Goal: Task Accomplishment & Management: Complete application form

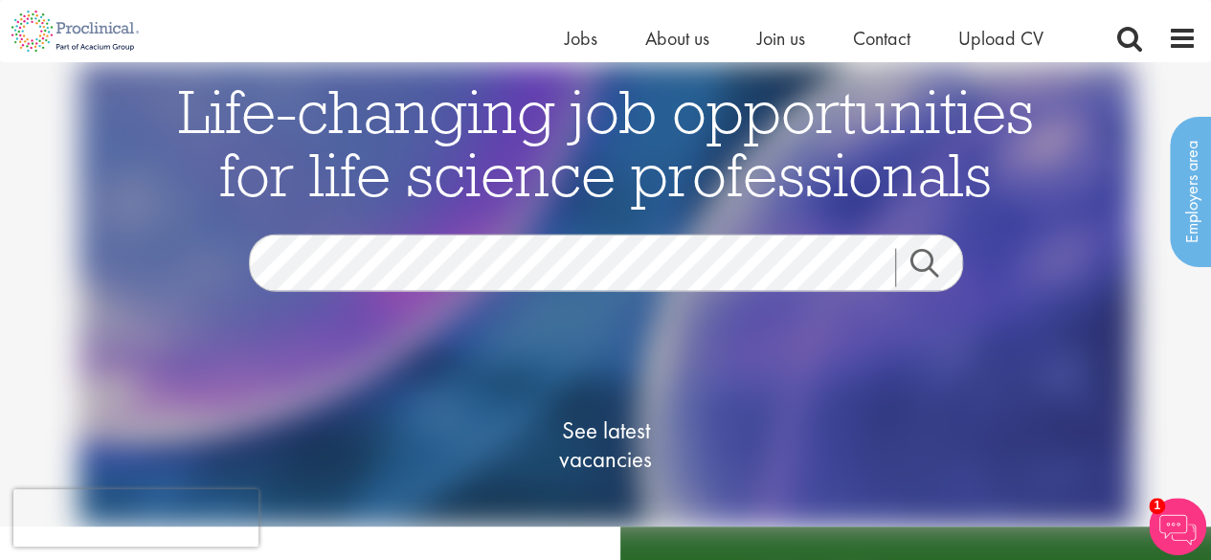
scroll to position [287, 0]
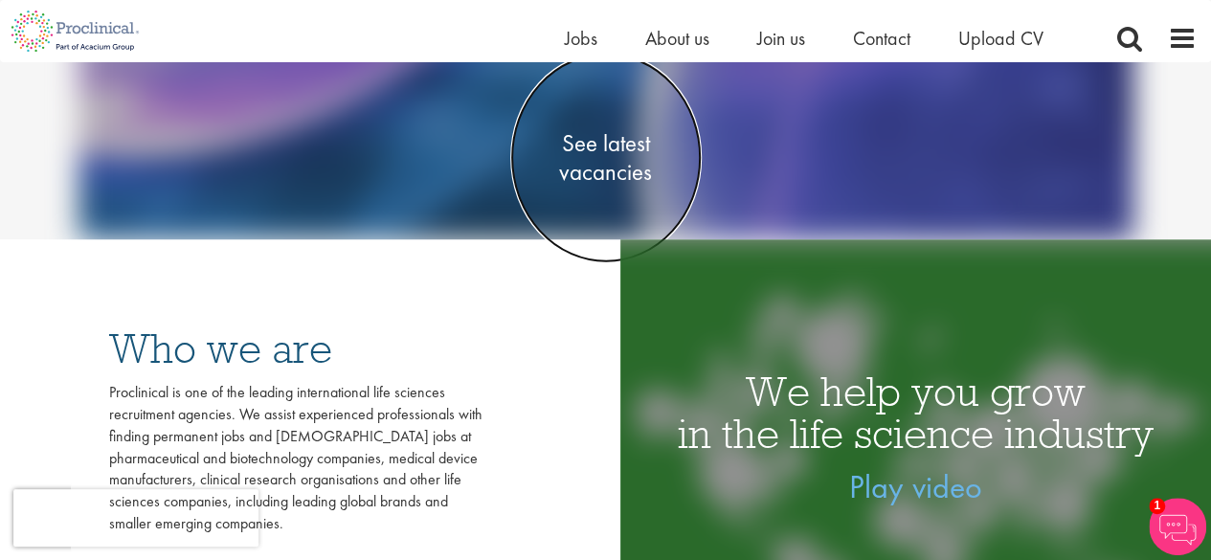
click at [615, 148] on span "See latest vacancies" at bounding box center [605, 156] width 191 height 57
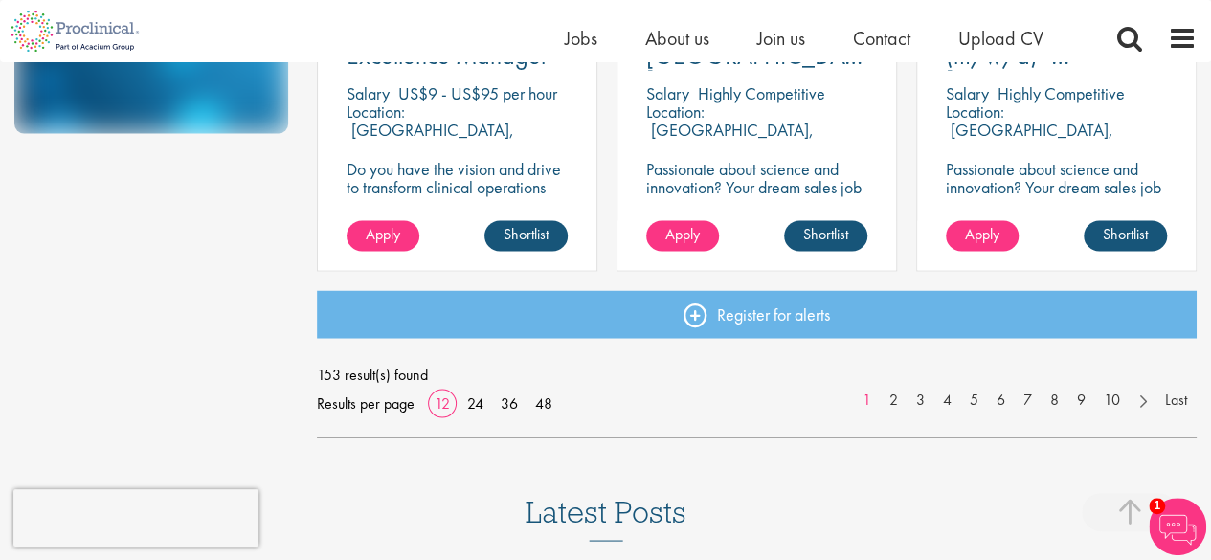
scroll to position [1627, 0]
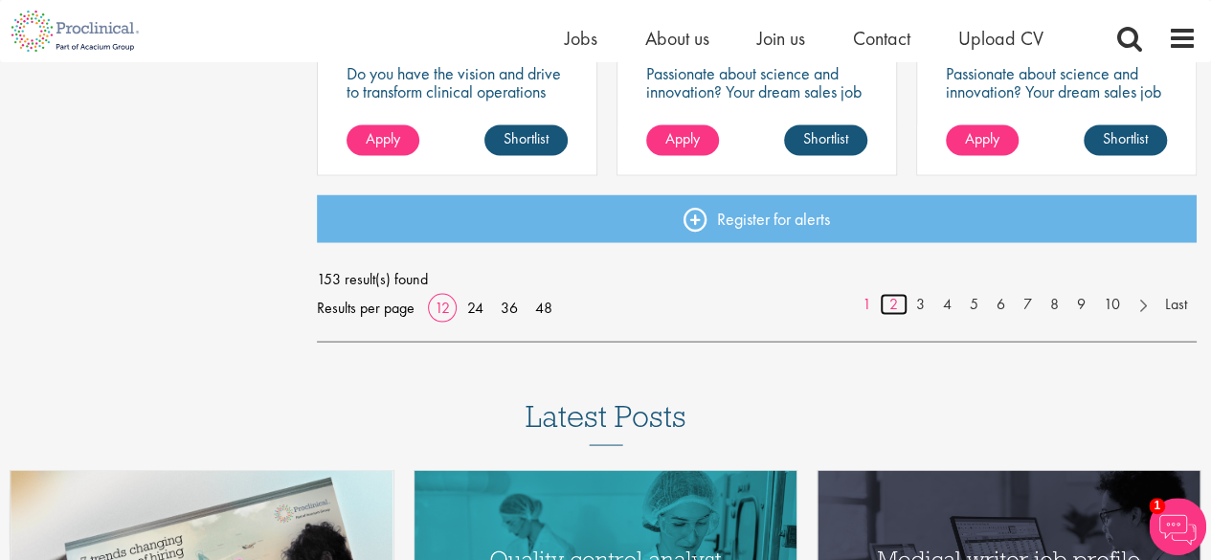
click at [892, 306] on link "2" at bounding box center [894, 304] width 28 height 22
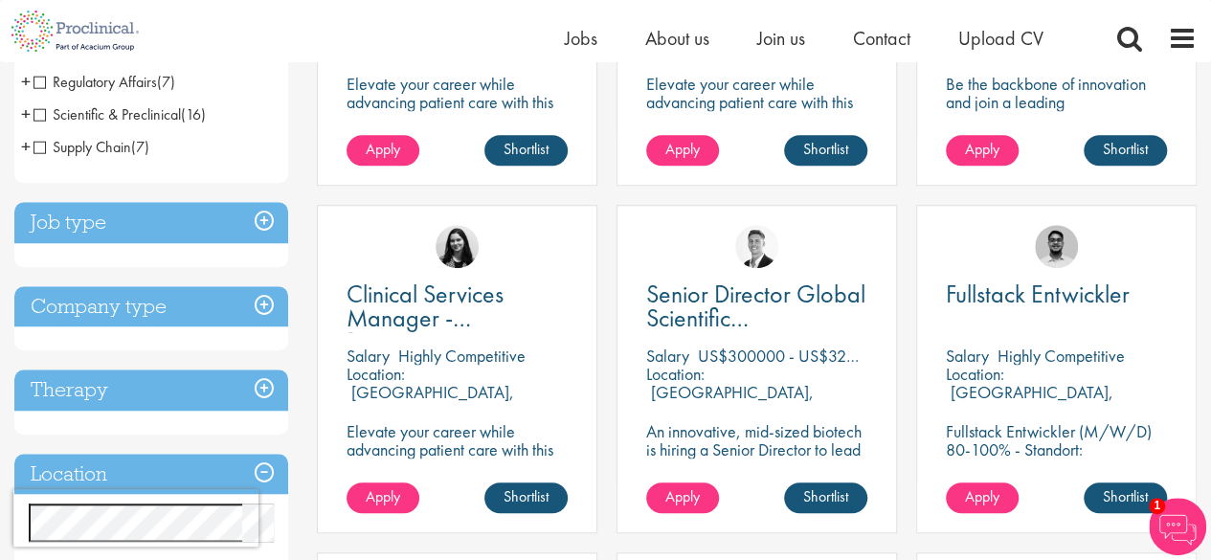
scroll to position [96, 0]
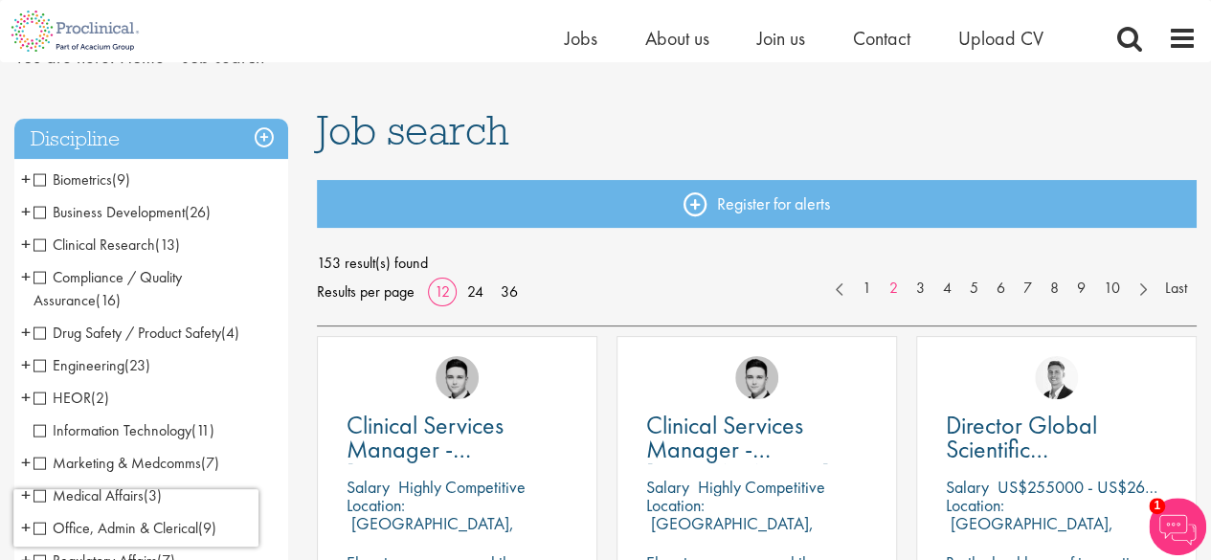
click at [40, 247] on span "Clinical Research" at bounding box center [94, 244] width 122 height 20
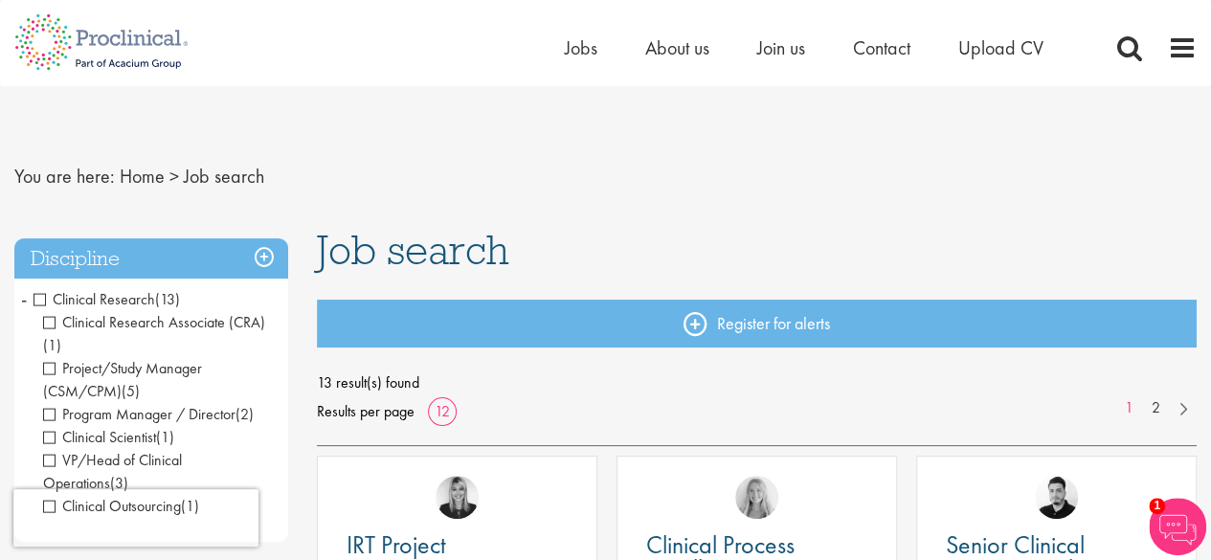
click at [42, 296] on span "Clinical Research" at bounding box center [94, 299] width 122 height 20
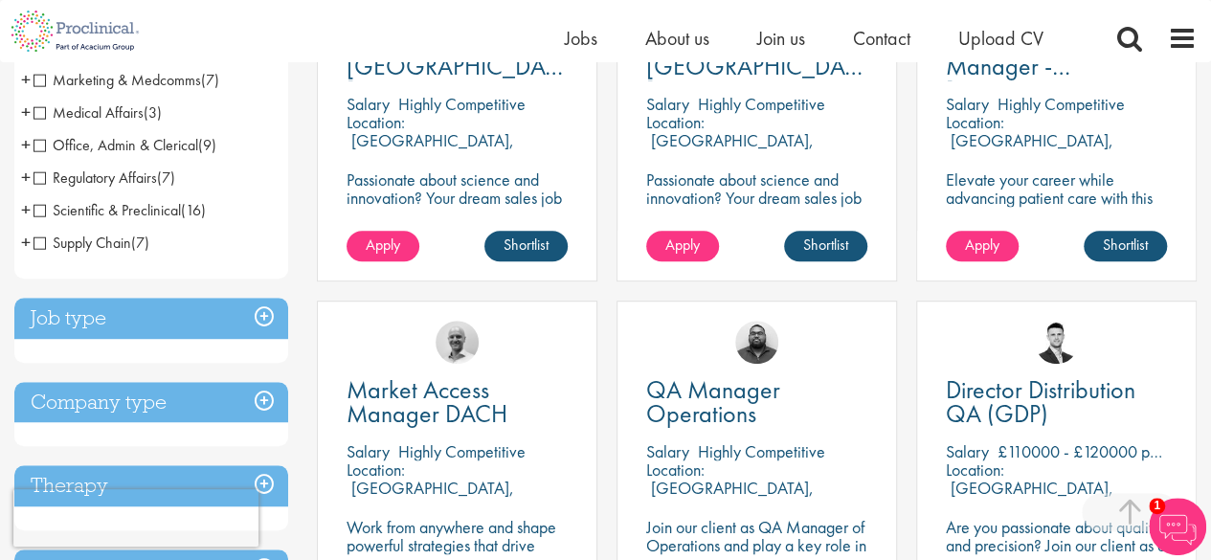
scroll to position [766, 0]
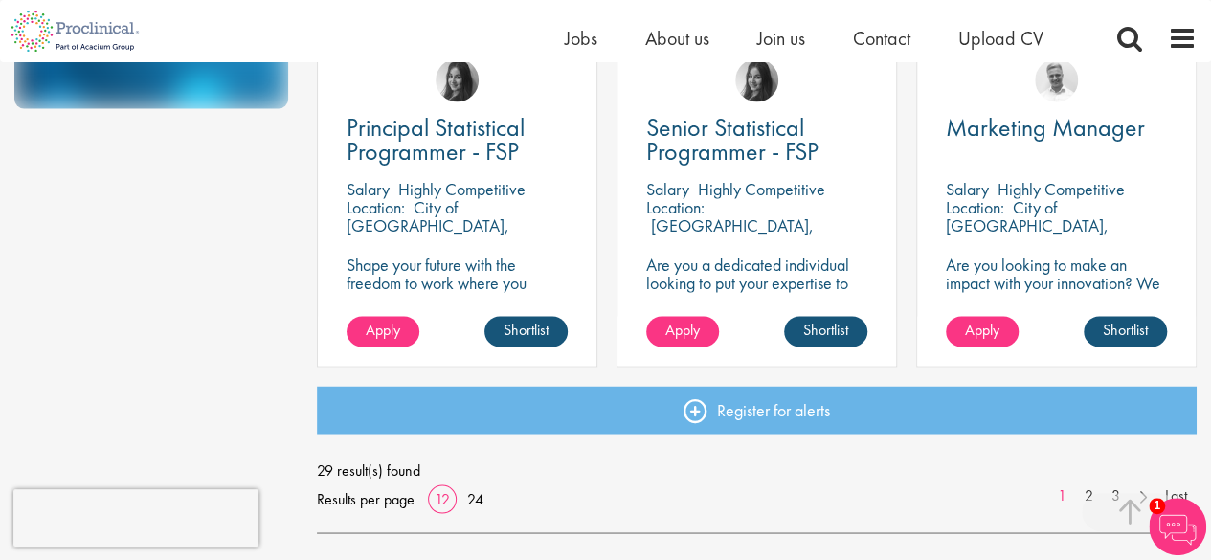
scroll to position [1531, 0]
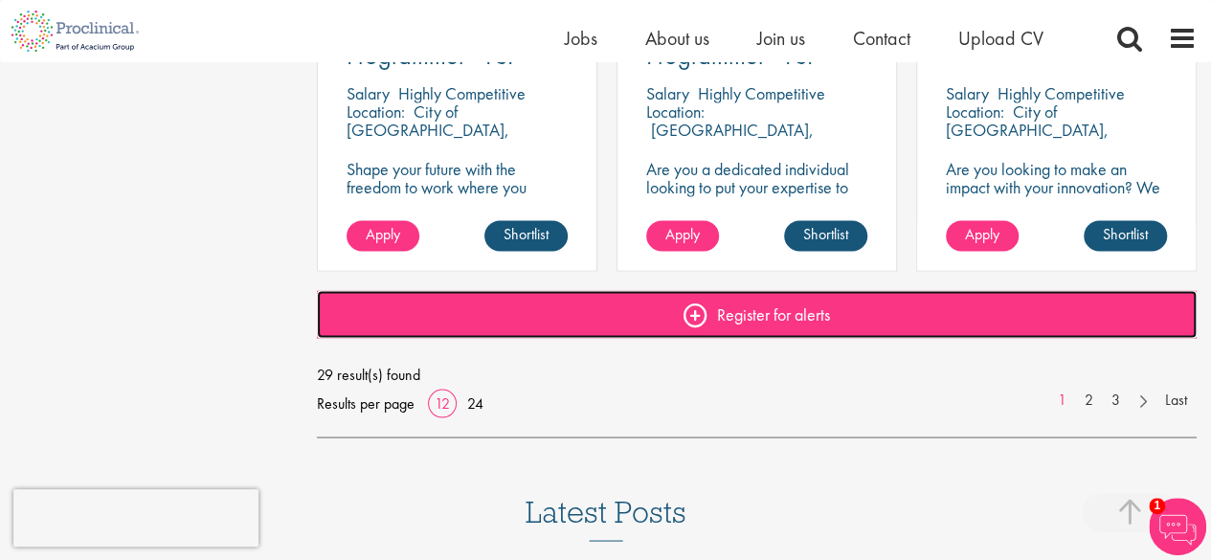
click at [707, 318] on link "Register for alerts" at bounding box center [757, 314] width 880 height 48
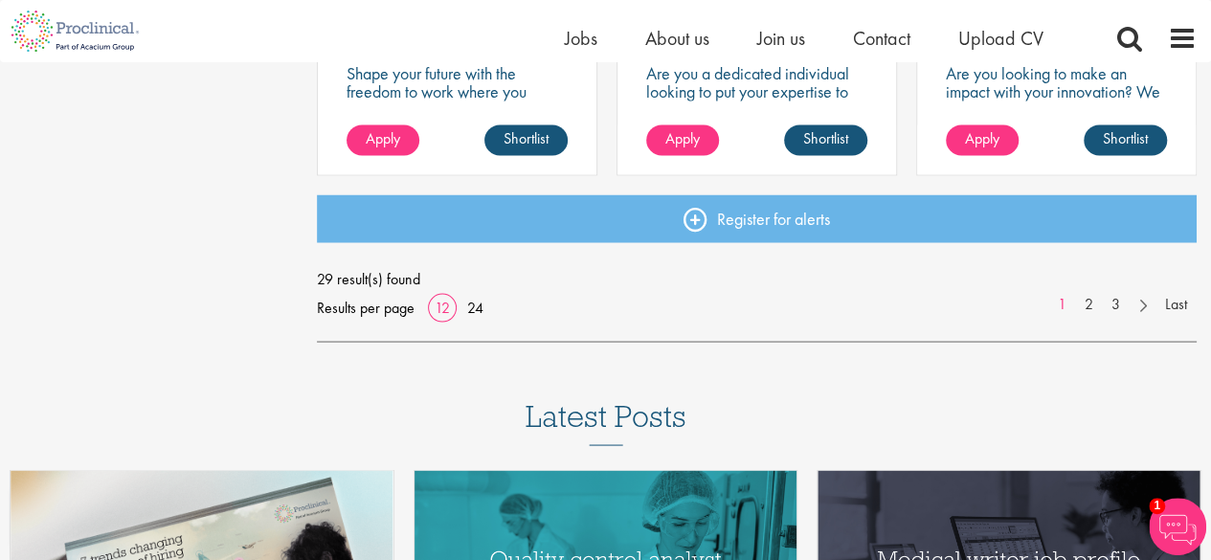
scroll to position [1723, 0]
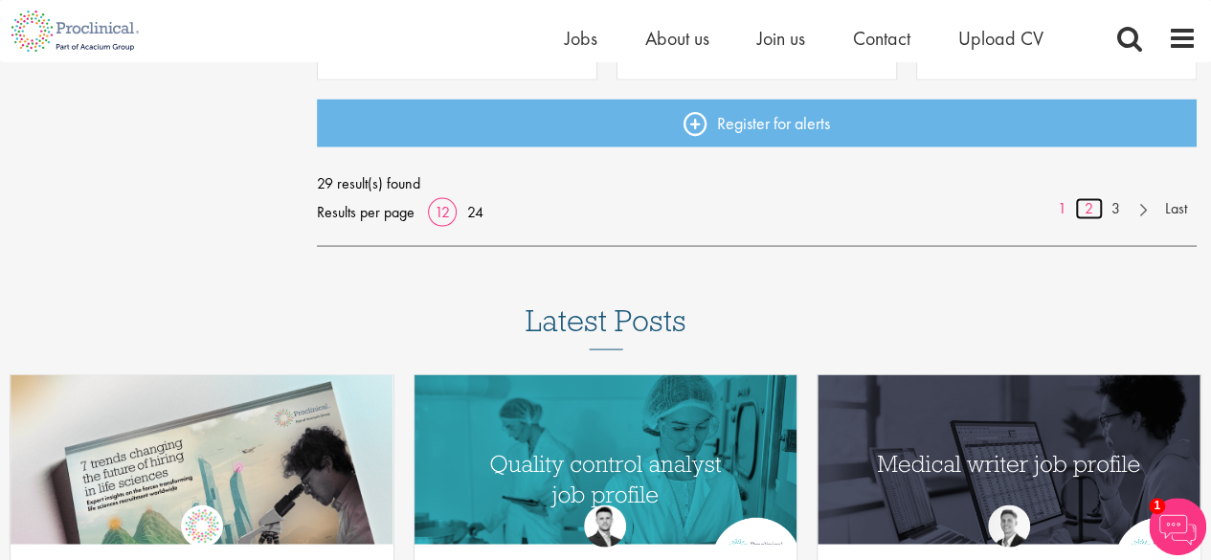
click at [1083, 211] on link "2" at bounding box center [1089, 208] width 28 height 22
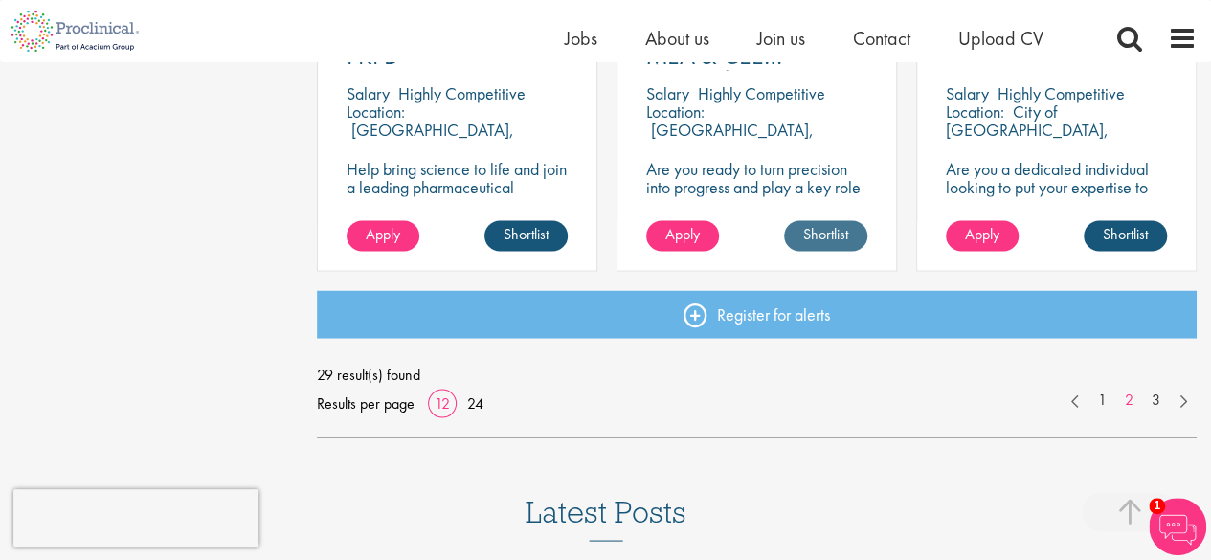
scroll to position [1723, 0]
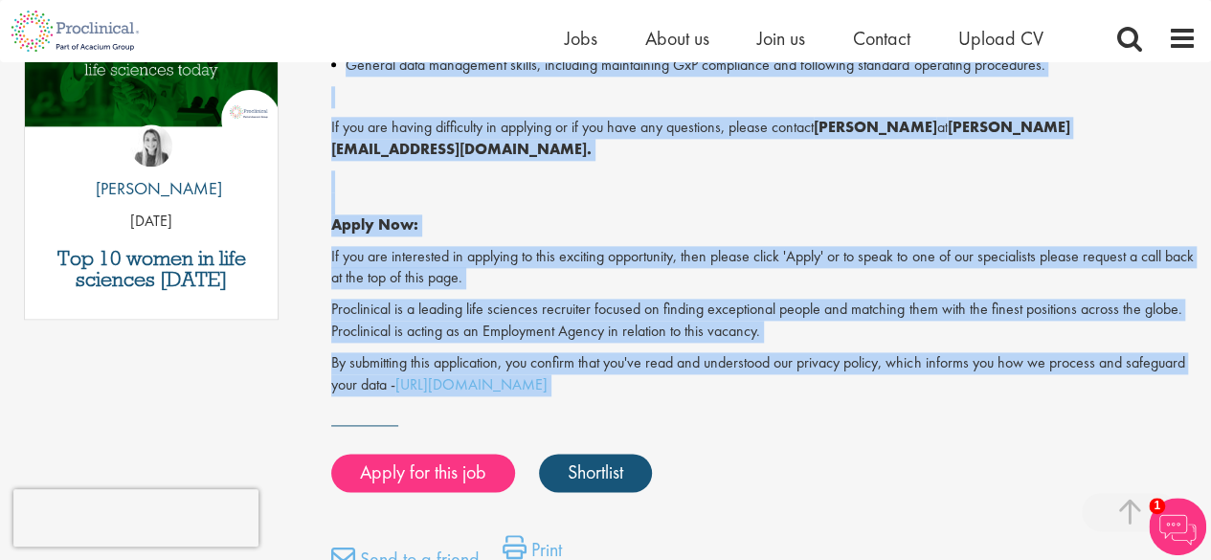
scroll to position [1129, 0]
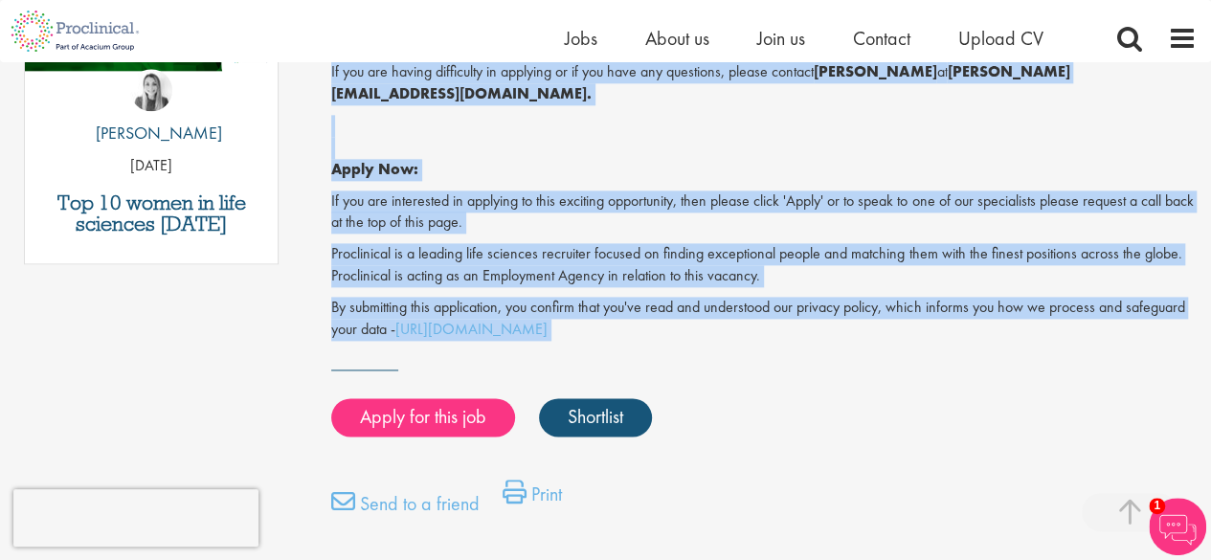
drag, startPoint x: 333, startPoint y: 286, endPoint x: 725, endPoint y: 301, distance: 391.7
copy div "Proclinical is seeking a Contract Clinical Data Manager to support oncology-foc…"
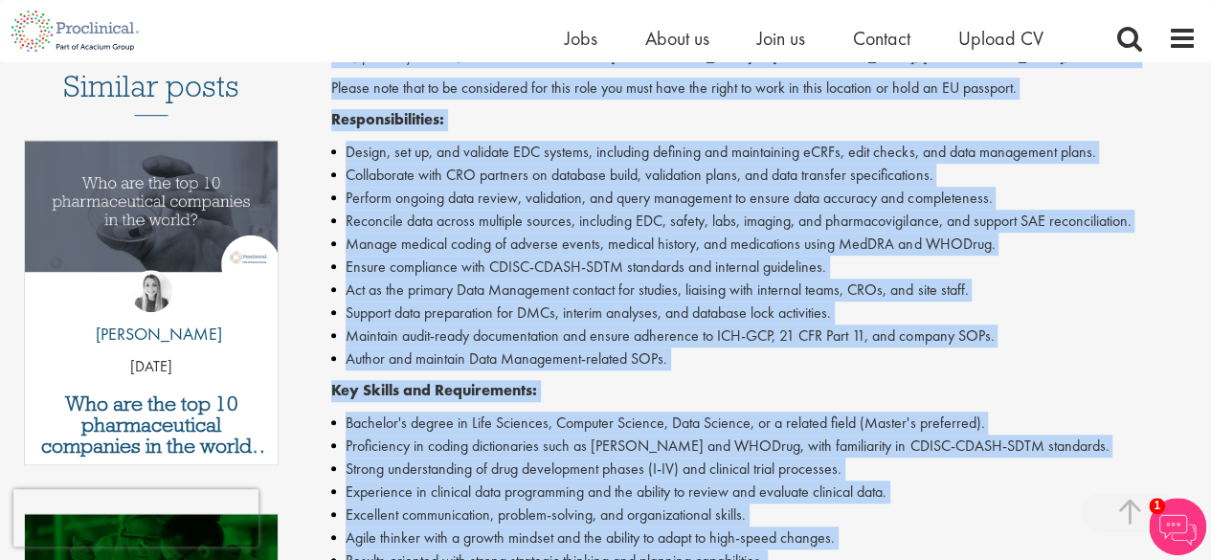
scroll to position [268, 0]
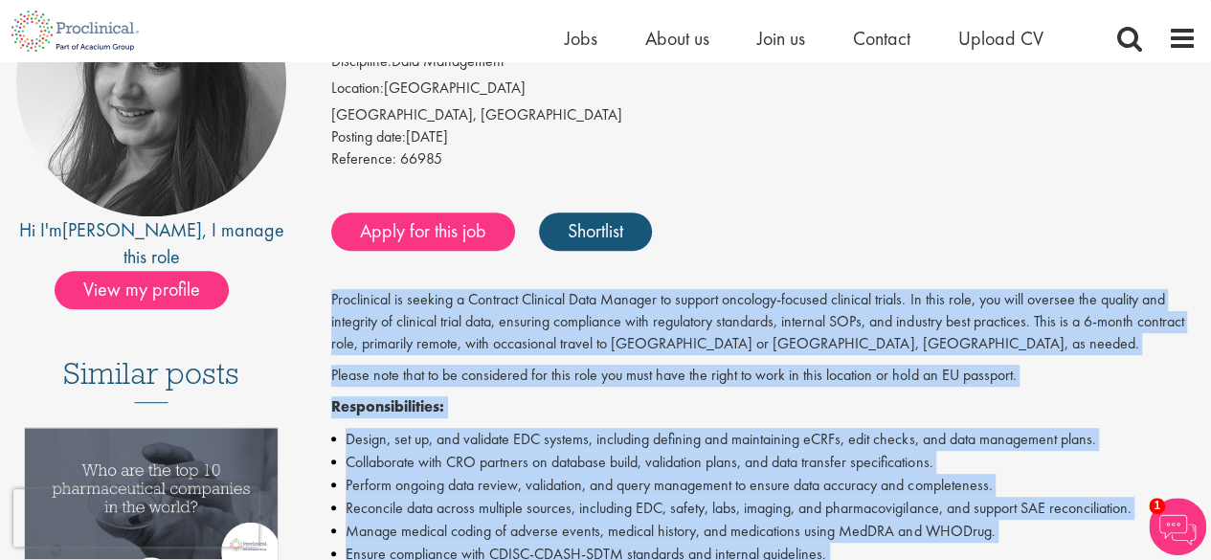
copy div "Proclinical is seeking a Contract Clinical Data Manager to support oncology-foc…"
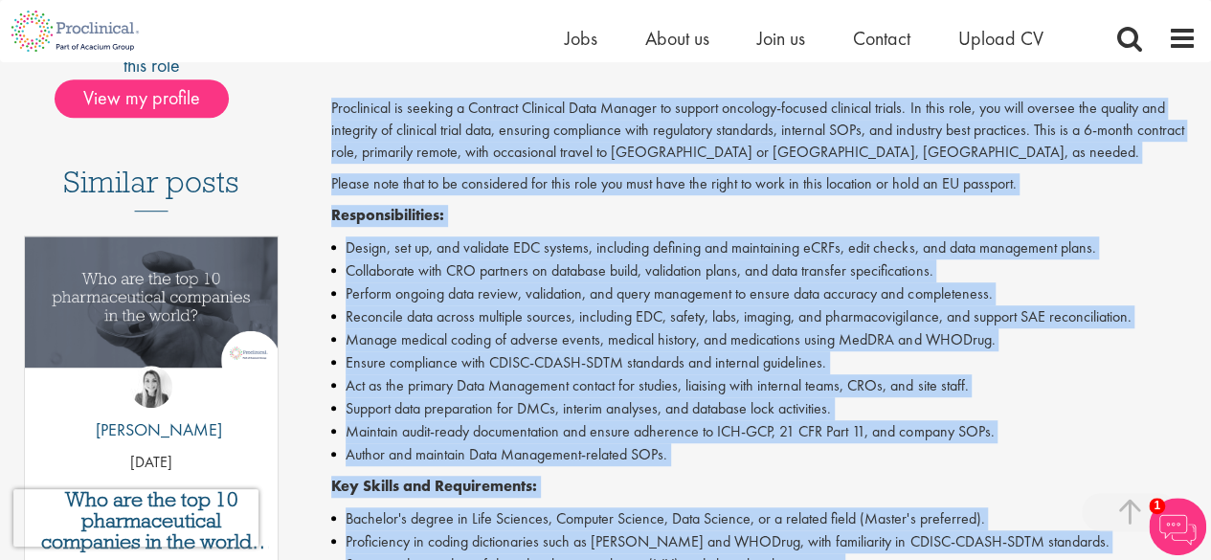
scroll to position [555, 0]
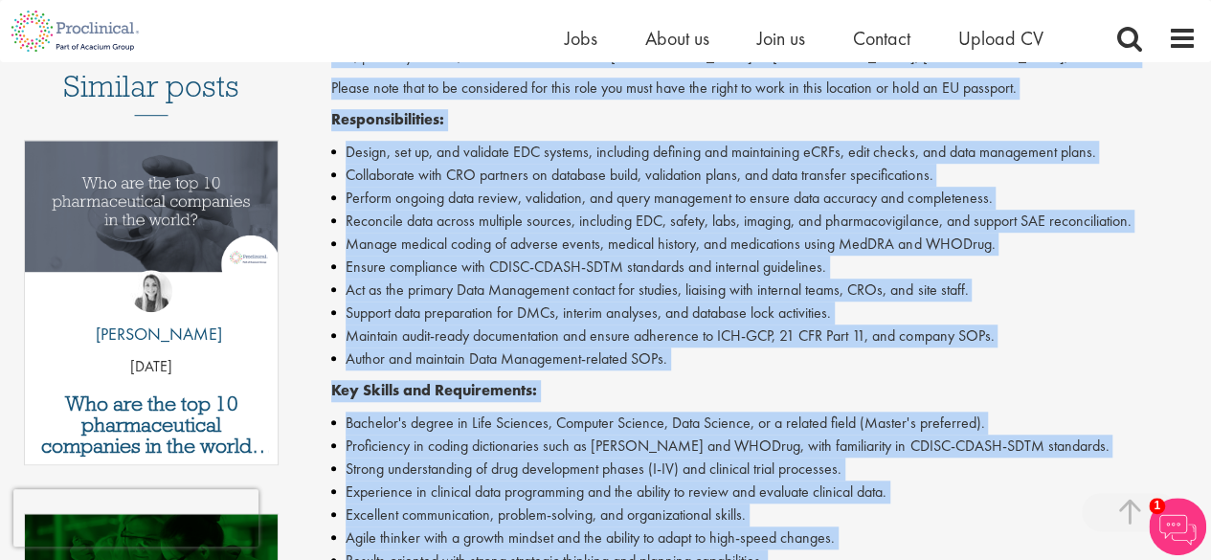
copy div "Proclinical is seeking a Contract Clinical Data Manager to support oncology-foc…"
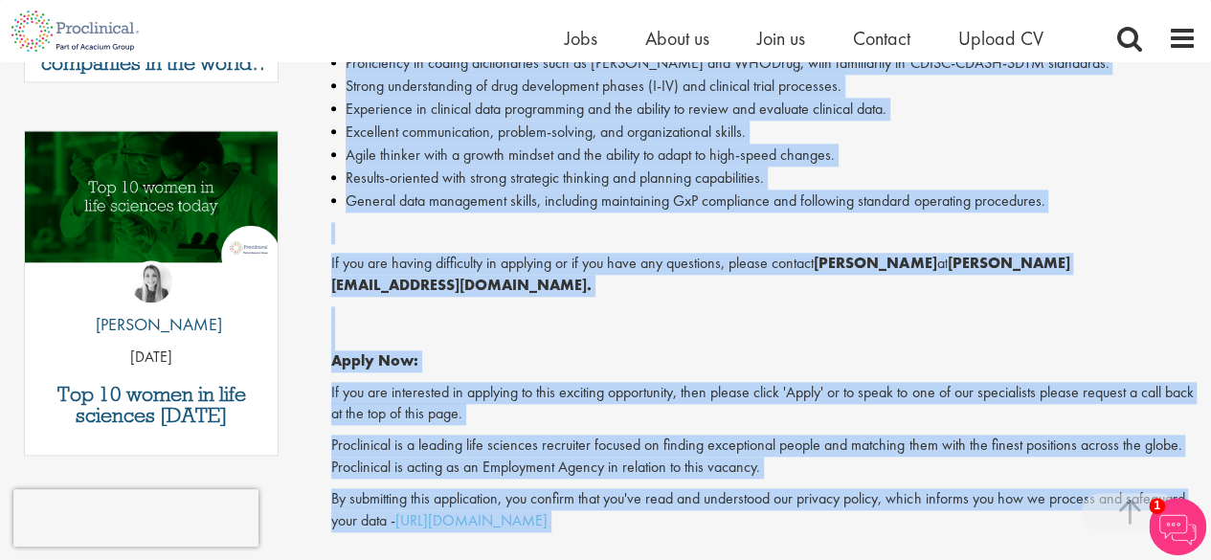
scroll to position [1034, 0]
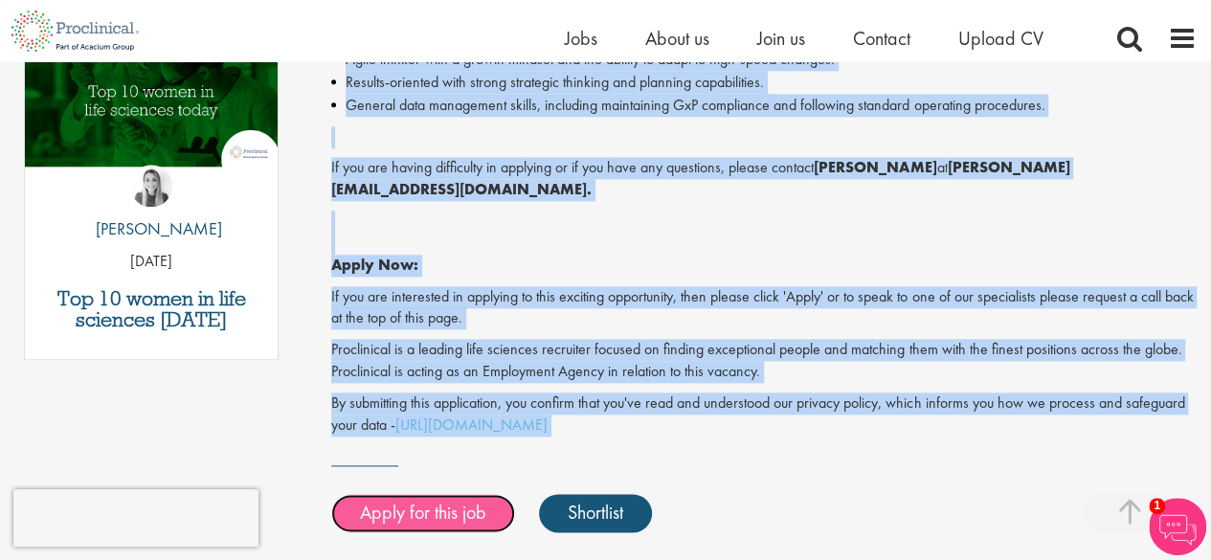
click at [427, 494] on link "Apply for this job" at bounding box center [423, 513] width 184 height 38
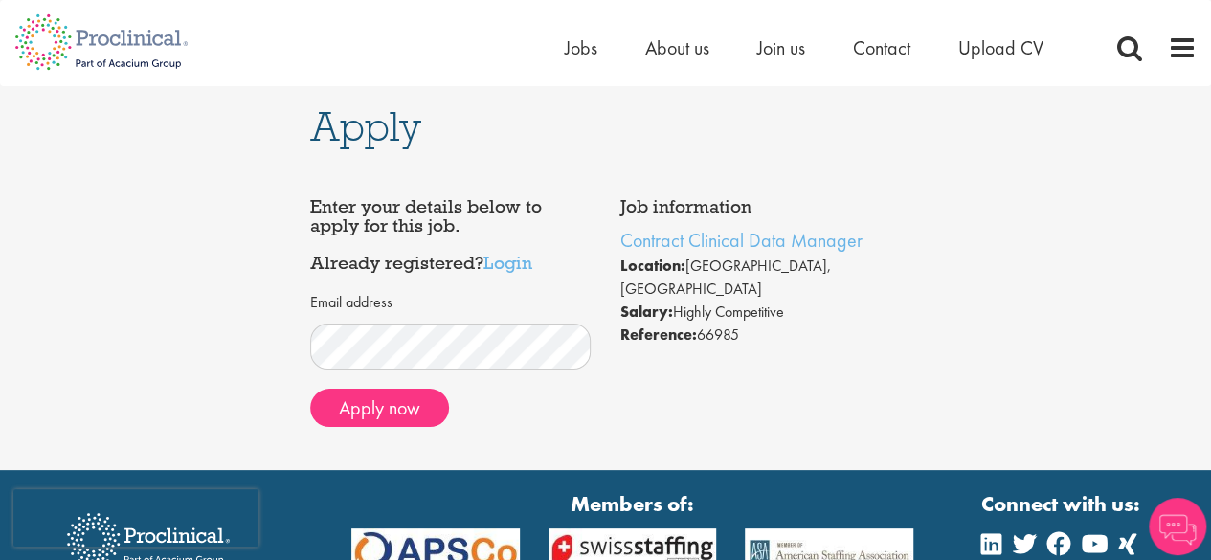
click at [461, 313] on div "Email address" at bounding box center [450, 331] width 281 height 78
click at [368, 403] on button "Apply now" at bounding box center [379, 408] width 139 height 38
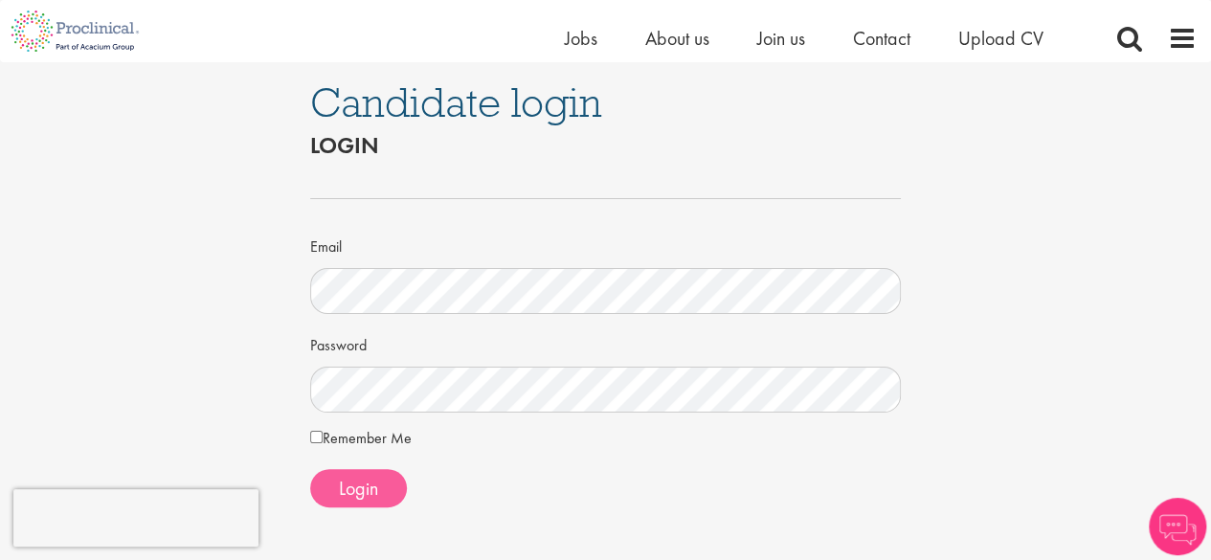
scroll to position [191, 0]
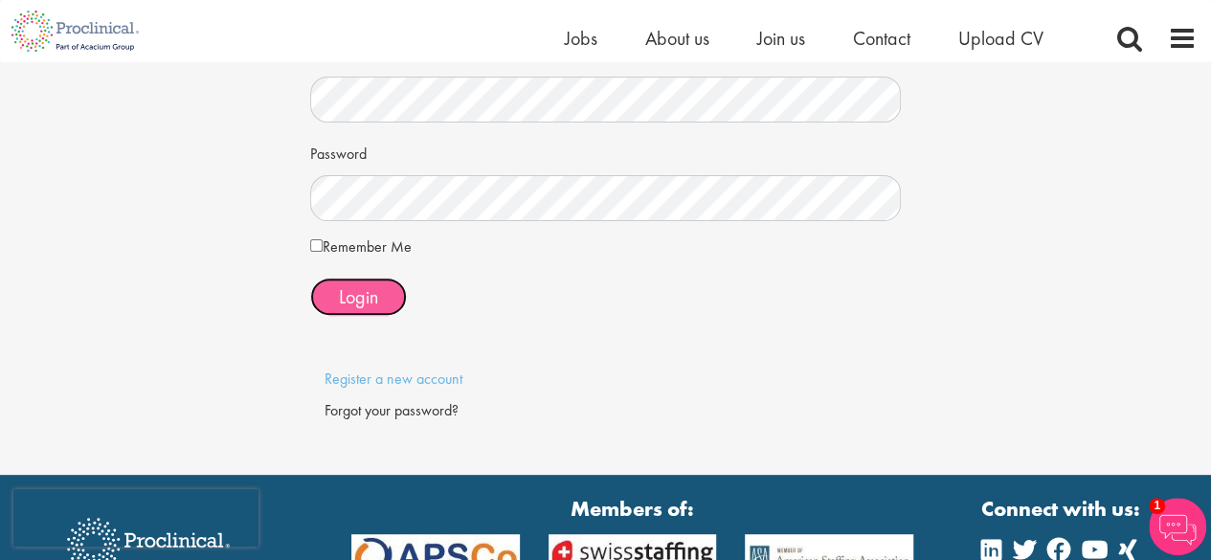
click at [356, 294] on span "Login" at bounding box center [358, 296] width 39 height 25
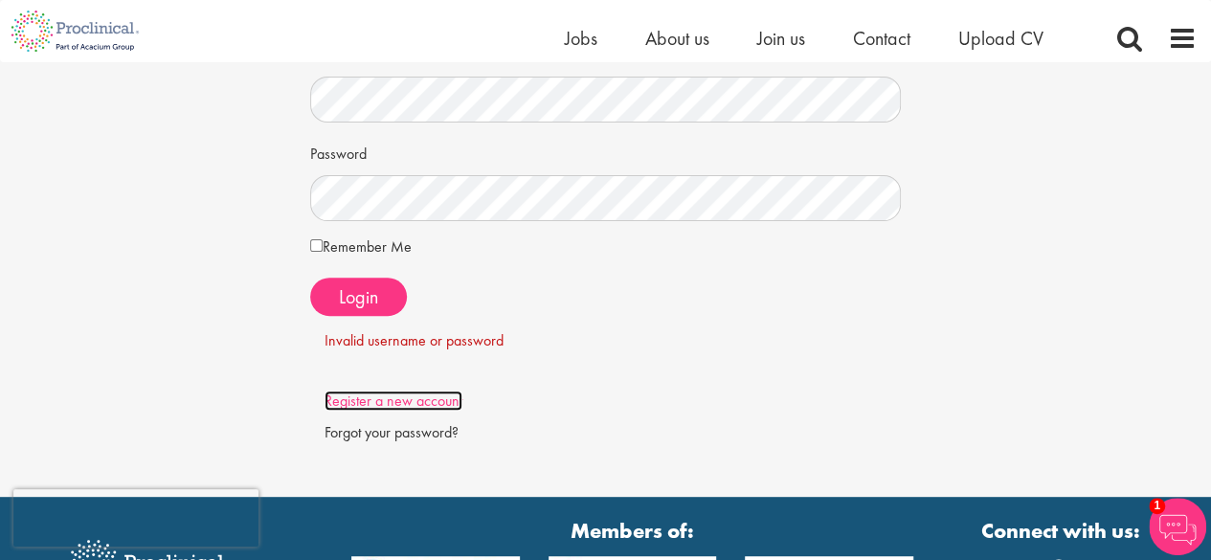
click at [383, 400] on link "Register a new account" at bounding box center [393, 400] width 138 height 20
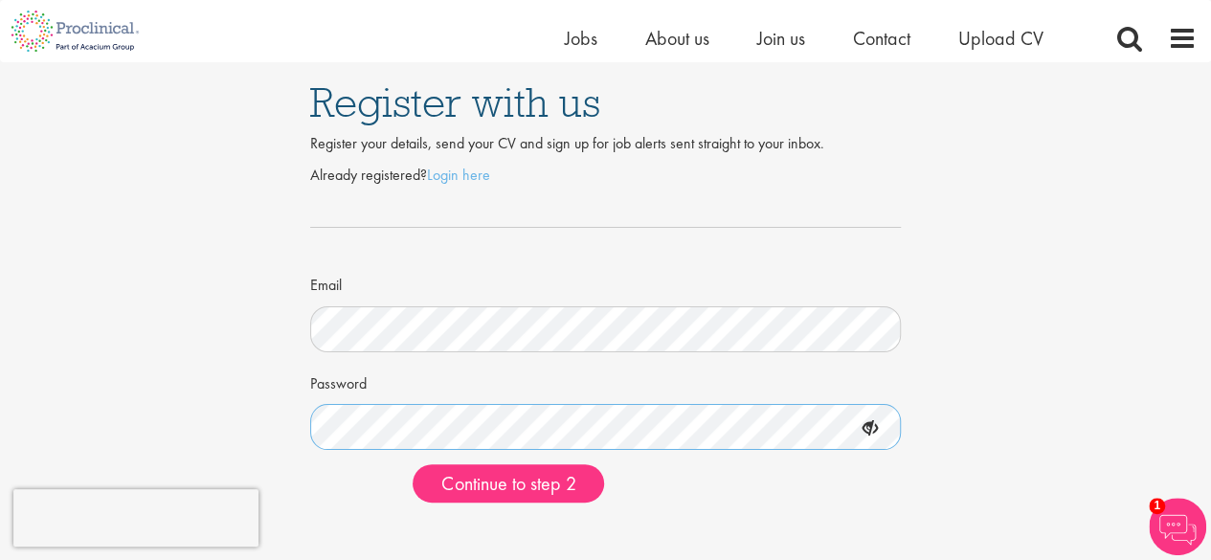
scroll to position [96, 0]
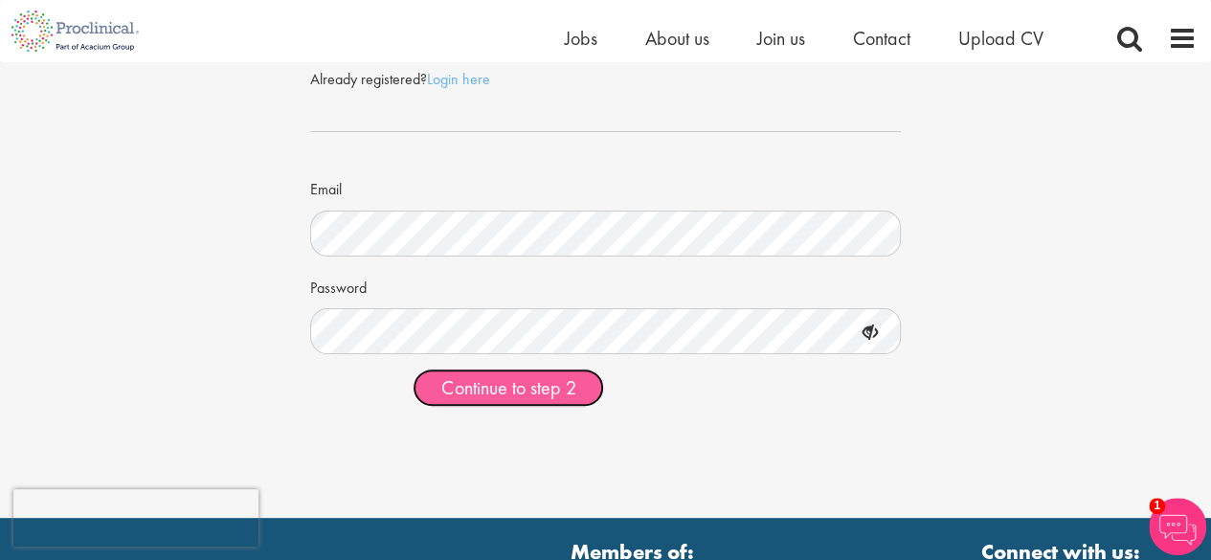
click at [550, 389] on span "Continue to step 2" at bounding box center [508, 387] width 134 height 25
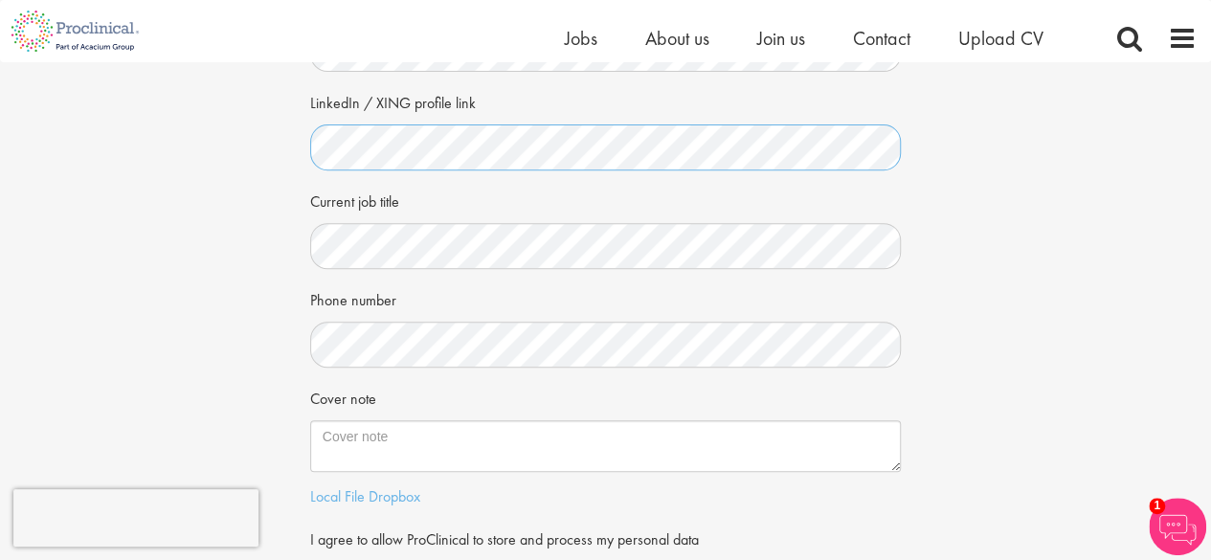
scroll to position [383, 0]
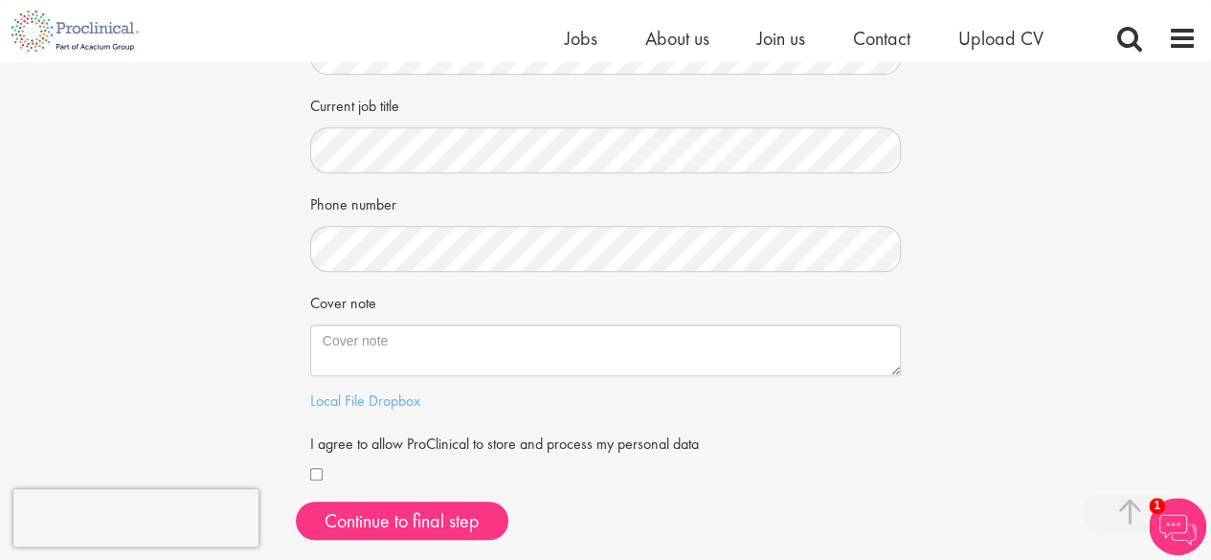
click at [496, 218] on div "Phone number" at bounding box center [605, 230] width 591 height 84
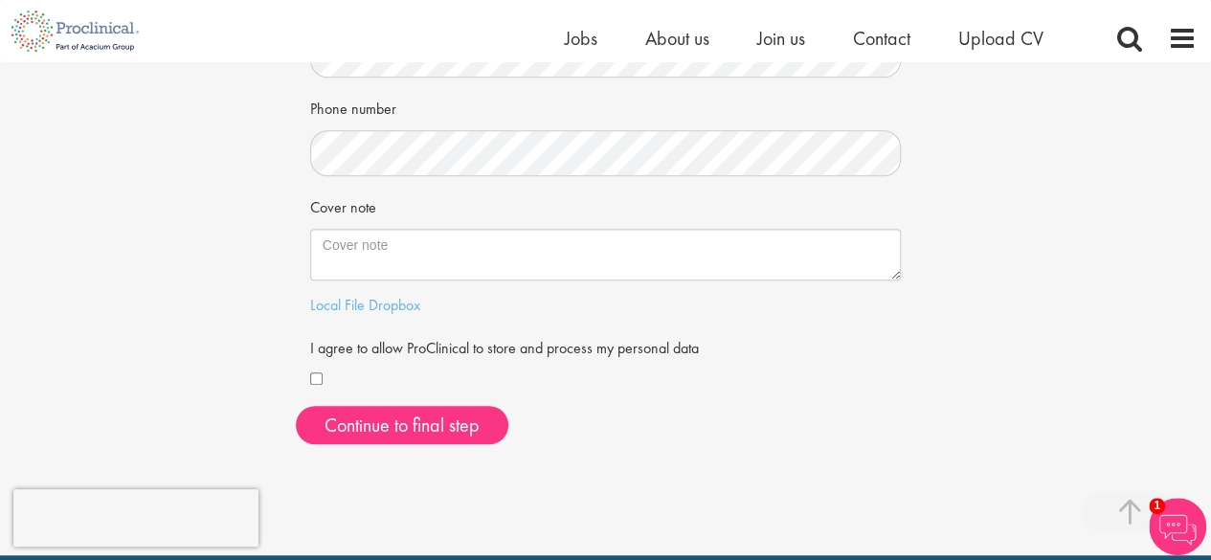
click at [394, 182] on form "First Name Last Name LinkedIn / XING profile link Current job title Phone numbe…" at bounding box center [605, 46] width 563 height 694
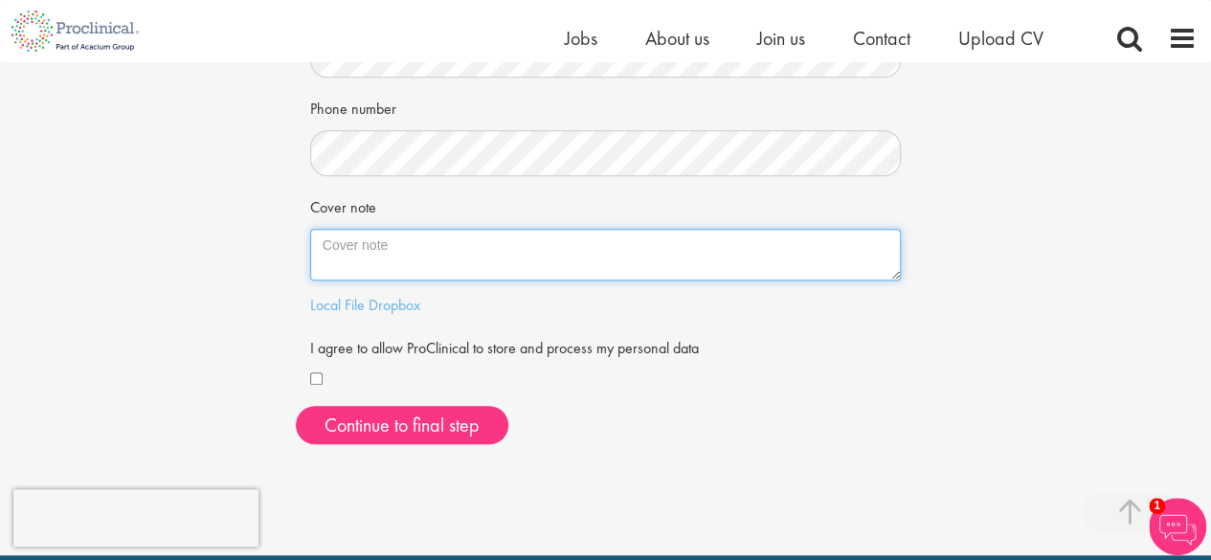
click at [423, 253] on textarea "Cover note" at bounding box center [605, 255] width 591 height 52
click at [526, 253] on textarea "Cover note" at bounding box center [605, 255] width 591 height 52
paste textarea "Dear Heidi, I am writing to express my strong interest in the Contract Clinical…"
type textarea "Dear Heidi, I am writing to express my strong interest in the Contract Clinical…"
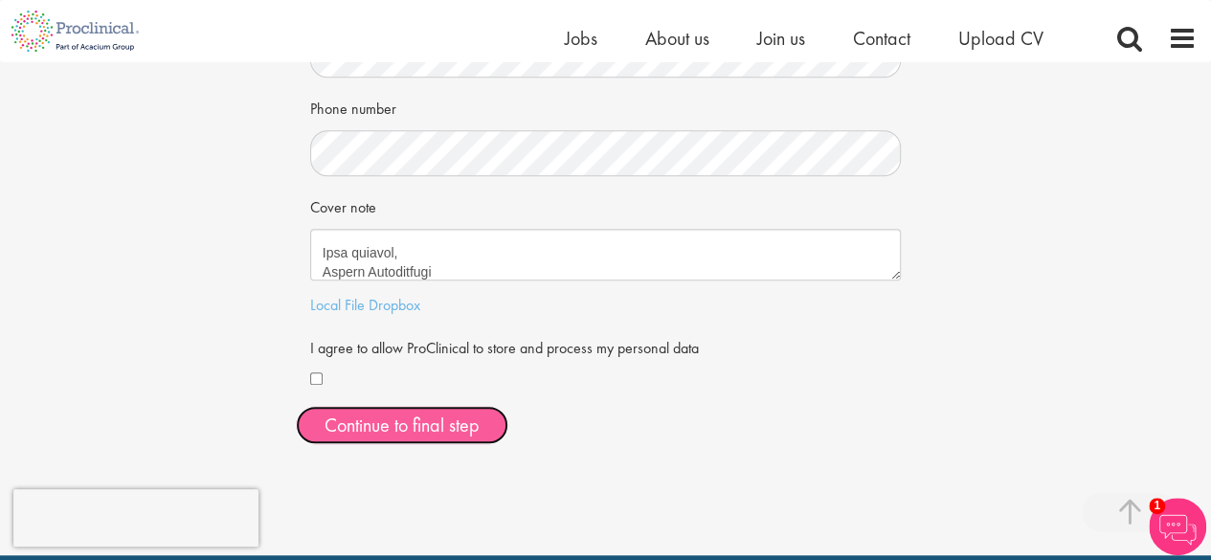
click at [382, 426] on button "Continue to final step" at bounding box center [402, 425] width 212 height 38
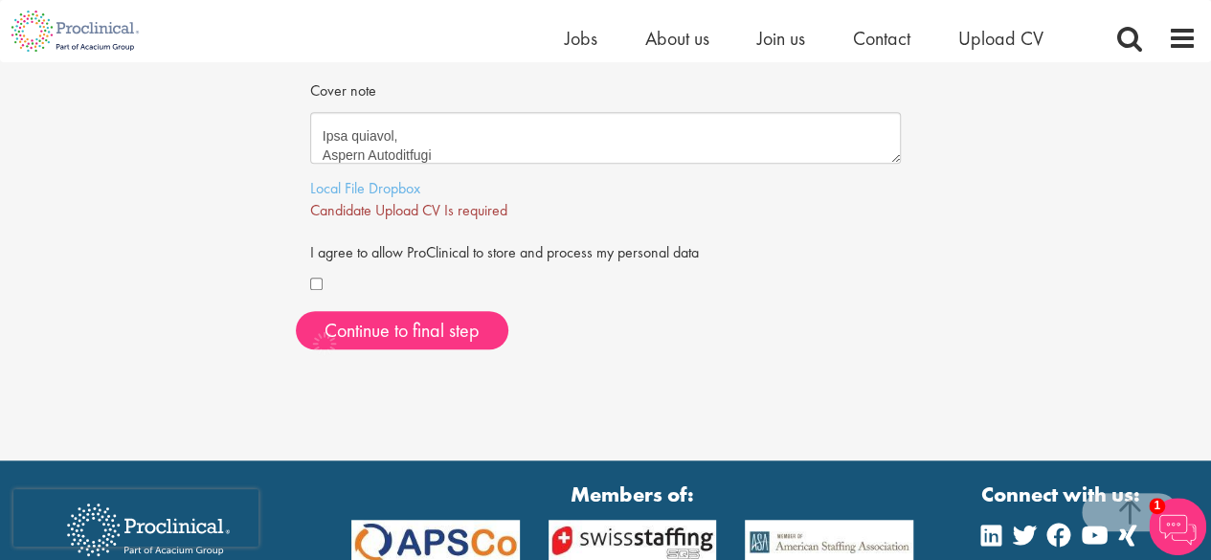
scroll to position [603, 0]
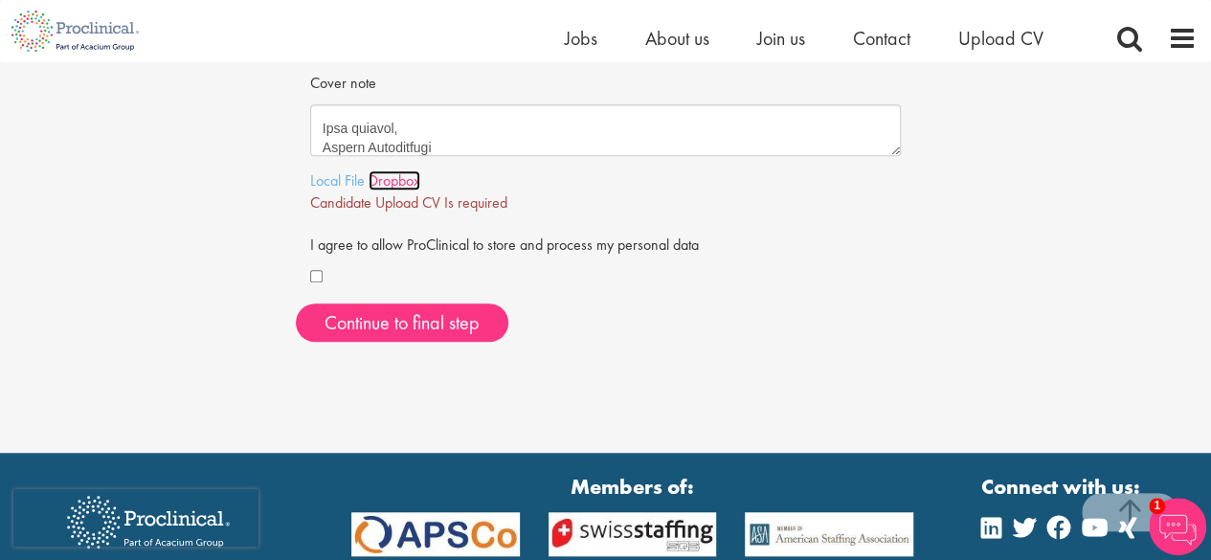
click at [369, 186] on link "Dropbox" at bounding box center [394, 180] width 52 height 20
click at [364, 183] on link "Local File" at bounding box center [337, 180] width 55 height 20
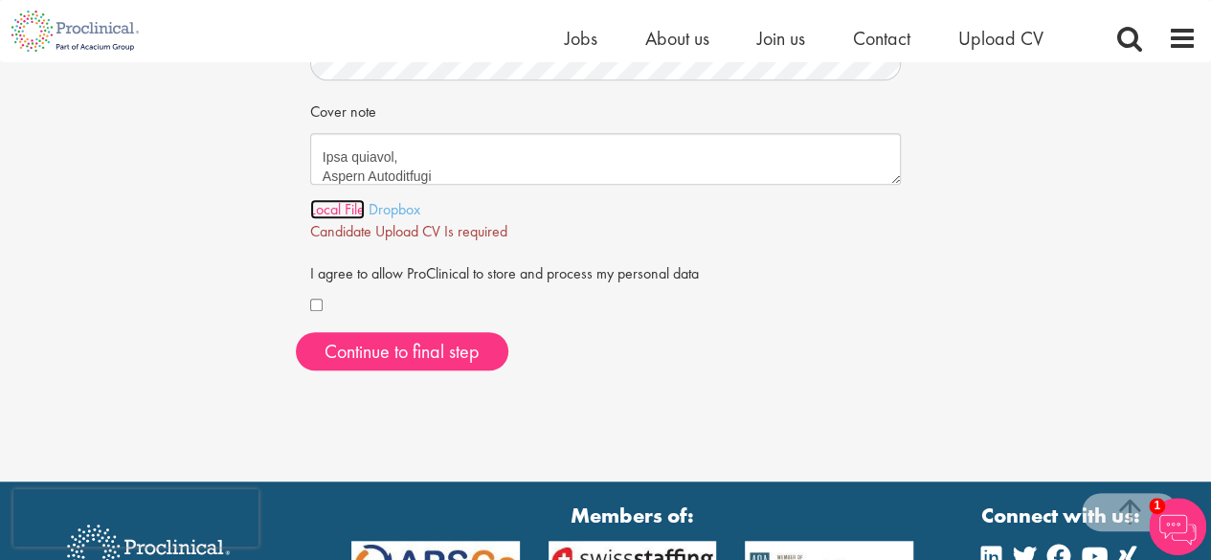
scroll to position [670, 0]
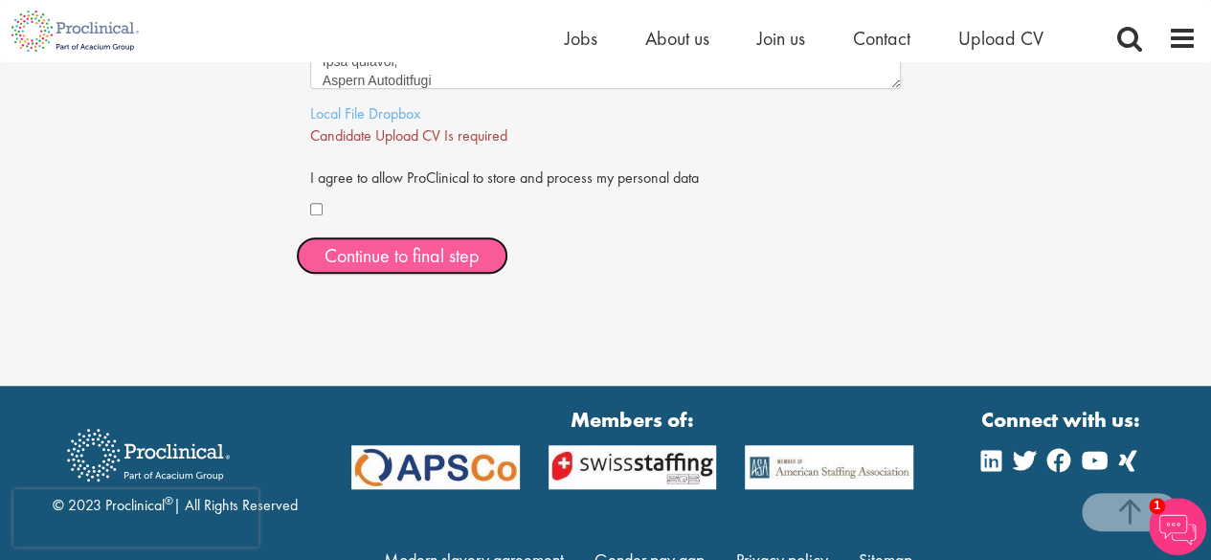
click at [400, 257] on span "Continue to final step" at bounding box center [401, 255] width 155 height 25
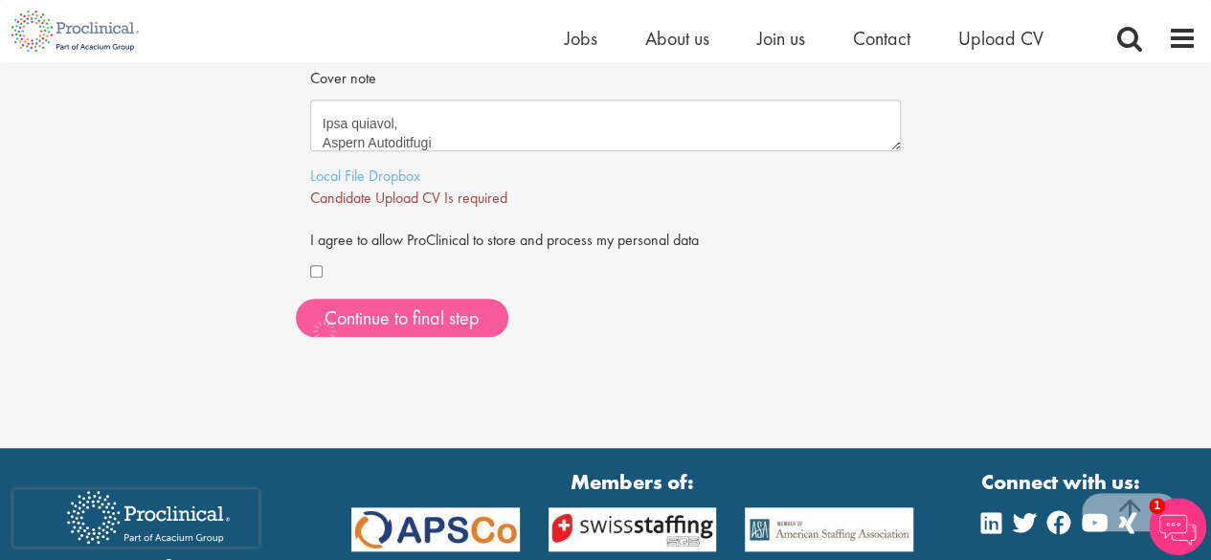
scroll to position [603, 0]
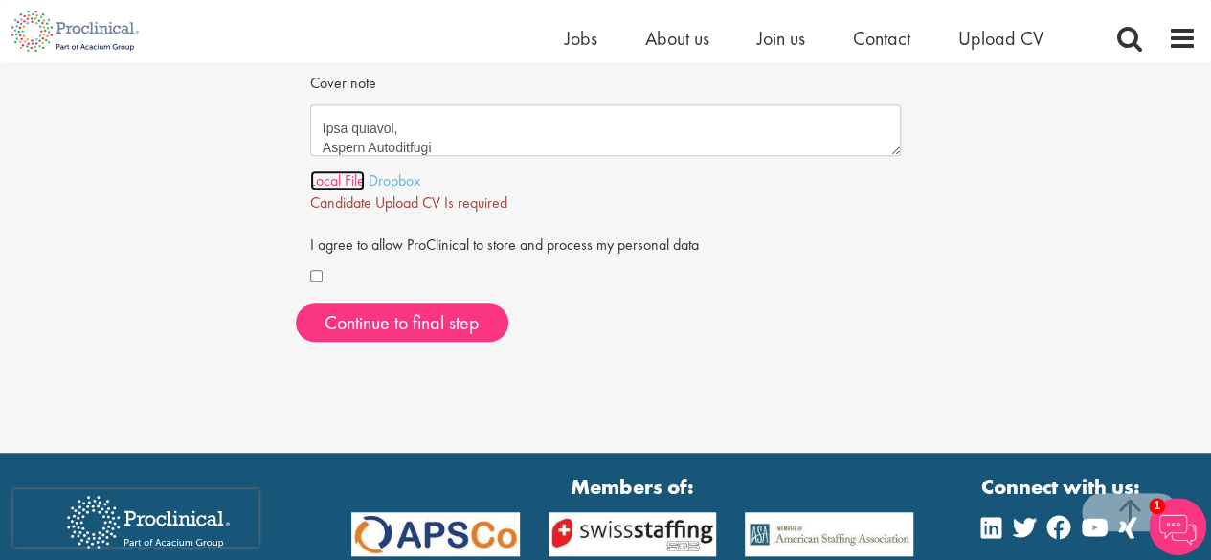
click at [352, 175] on link "Local File" at bounding box center [337, 180] width 55 height 20
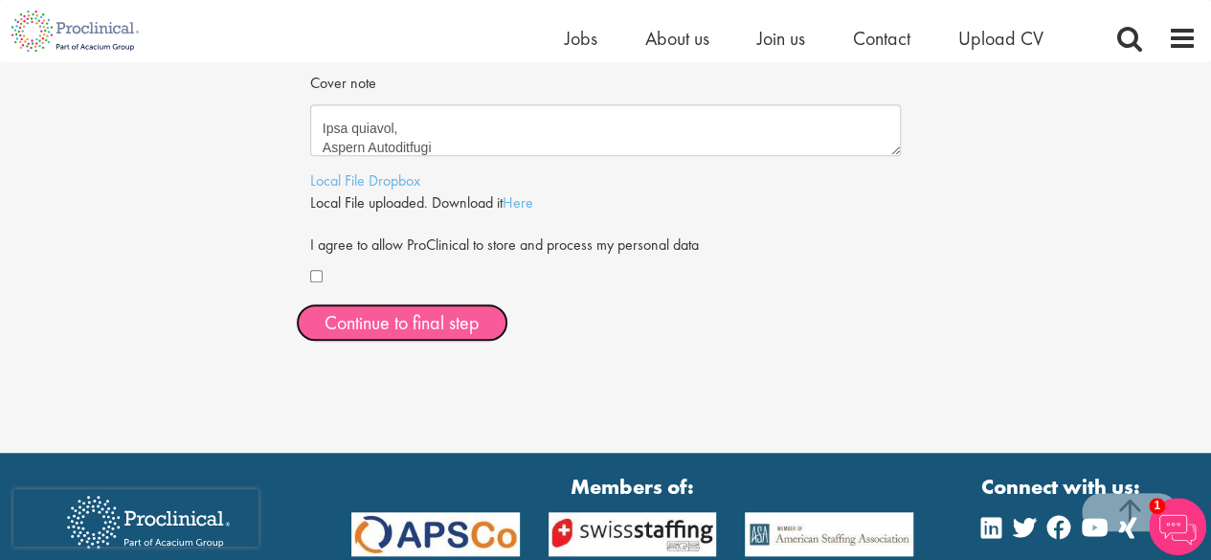
click at [456, 315] on span "Continue to final step" at bounding box center [401, 322] width 155 height 25
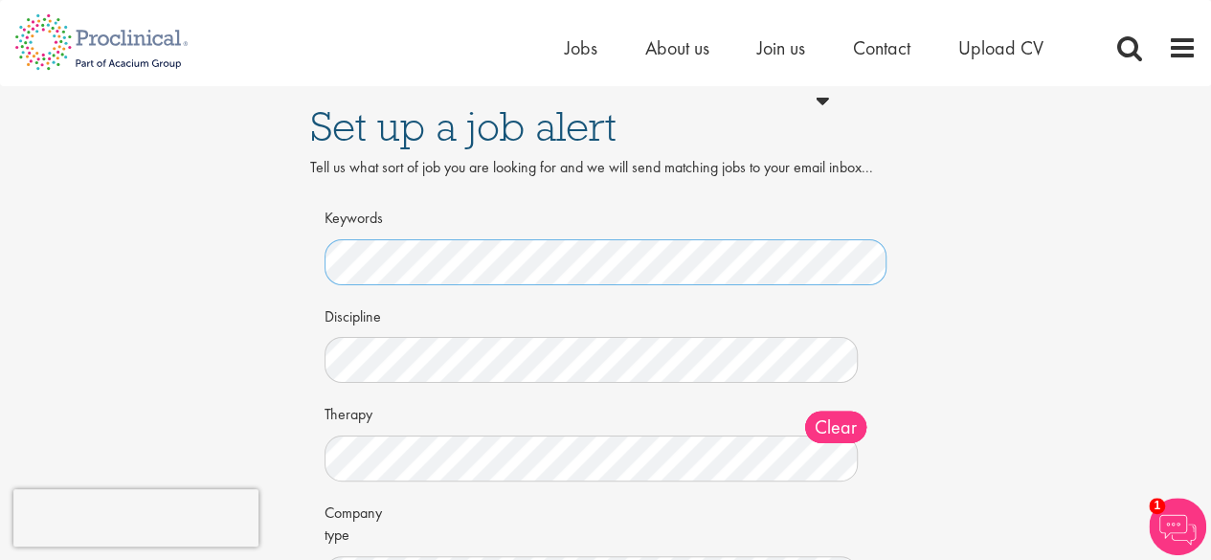
scroll to position [96, 0]
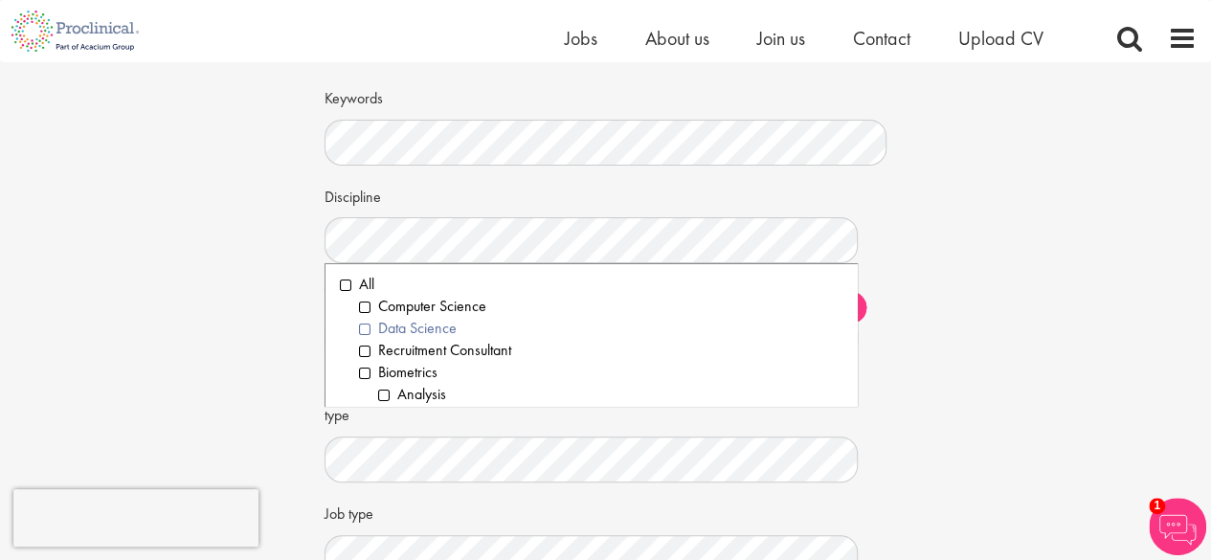
click at [371, 328] on li "Data Science" at bounding box center [601, 329] width 484 height 22
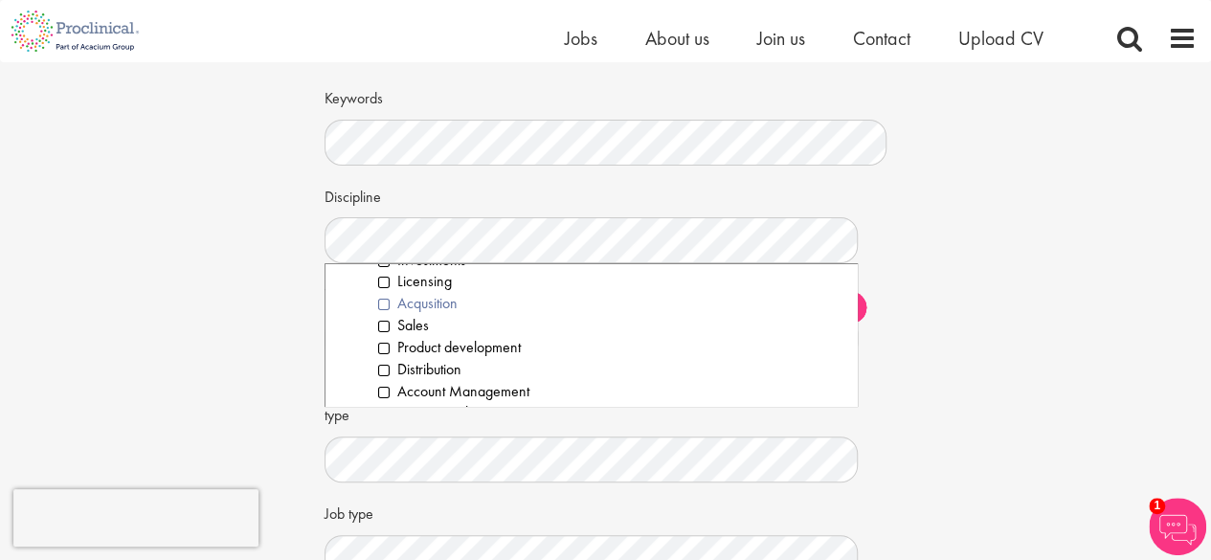
scroll to position [383, 0]
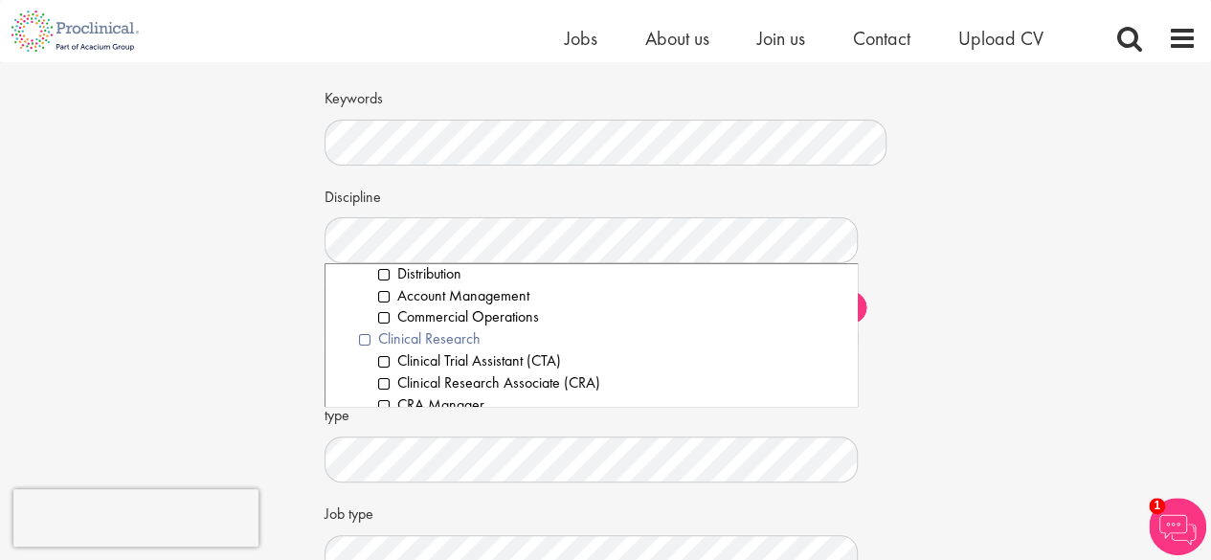
click at [367, 337] on li "Clinical Research" at bounding box center [601, 339] width 484 height 22
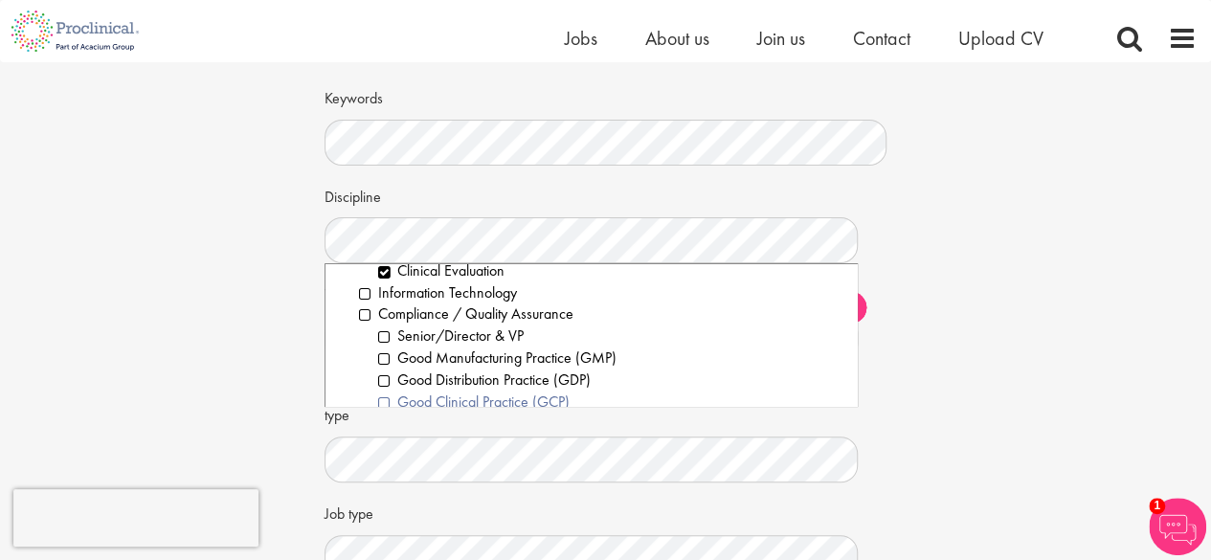
scroll to position [766, 0]
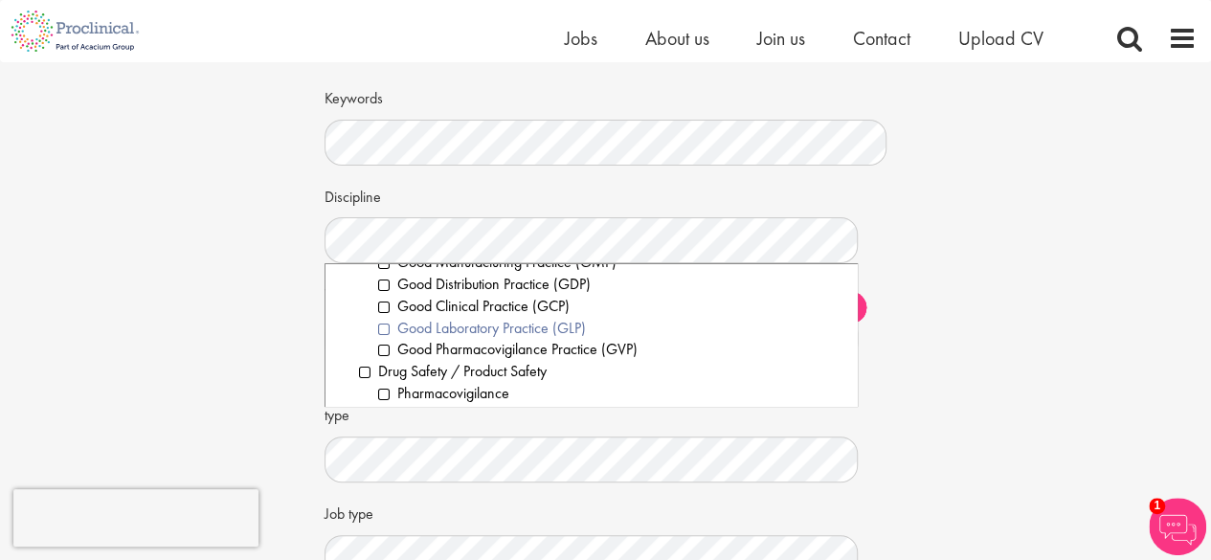
click at [381, 328] on li "Good Laboratory Practice (GLP)" at bounding box center [610, 329] width 465 height 22
click at [382, 308] on li "Good Clinical Practice (GCP)" at bounding box center [610, 307] width 465 height 22
click at [382, 328] on li "Good Laboratory Practice (GLP)" at bounding box center [610, 329] width 465 height 22
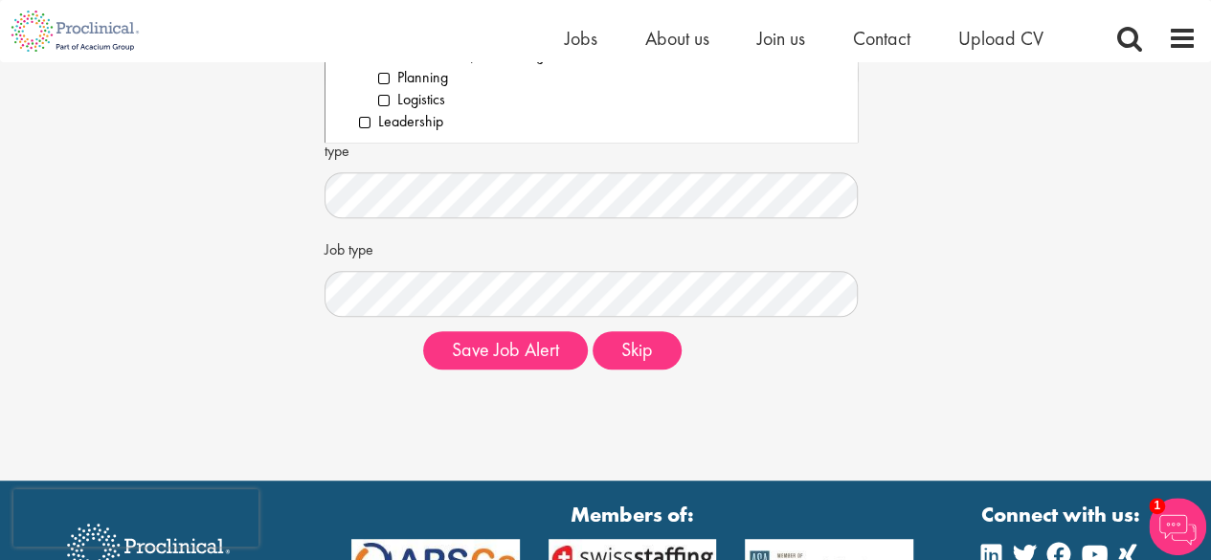
scroll to position [264, 0]
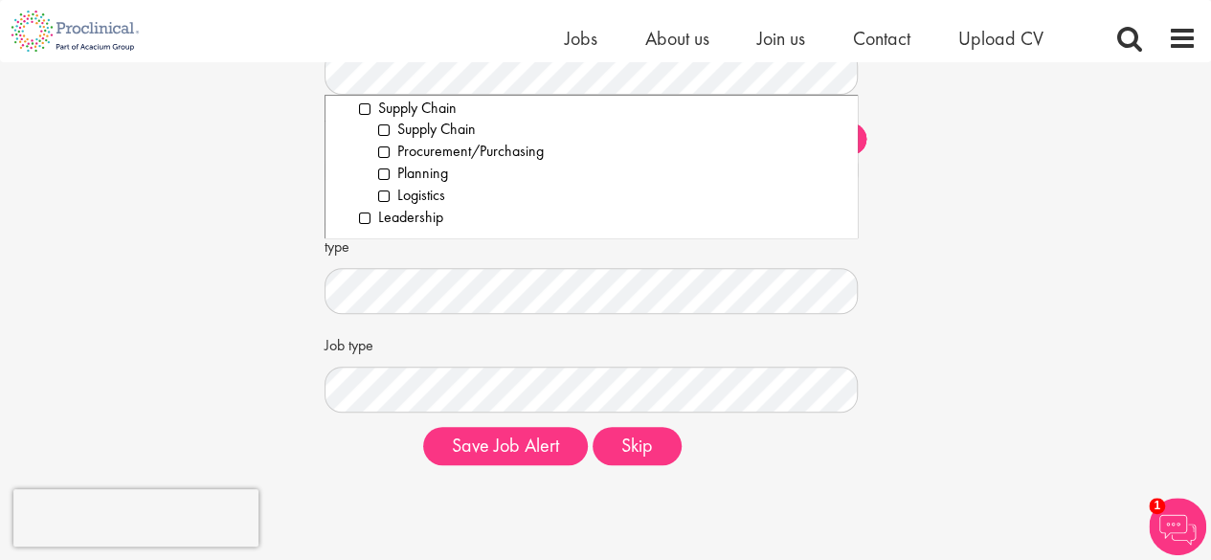
click at [268, 294] on div "Set up a job alert Tell us what sort of job you are looking for and we will sen…" at bounding box center [605, 139] width 1239 height 682
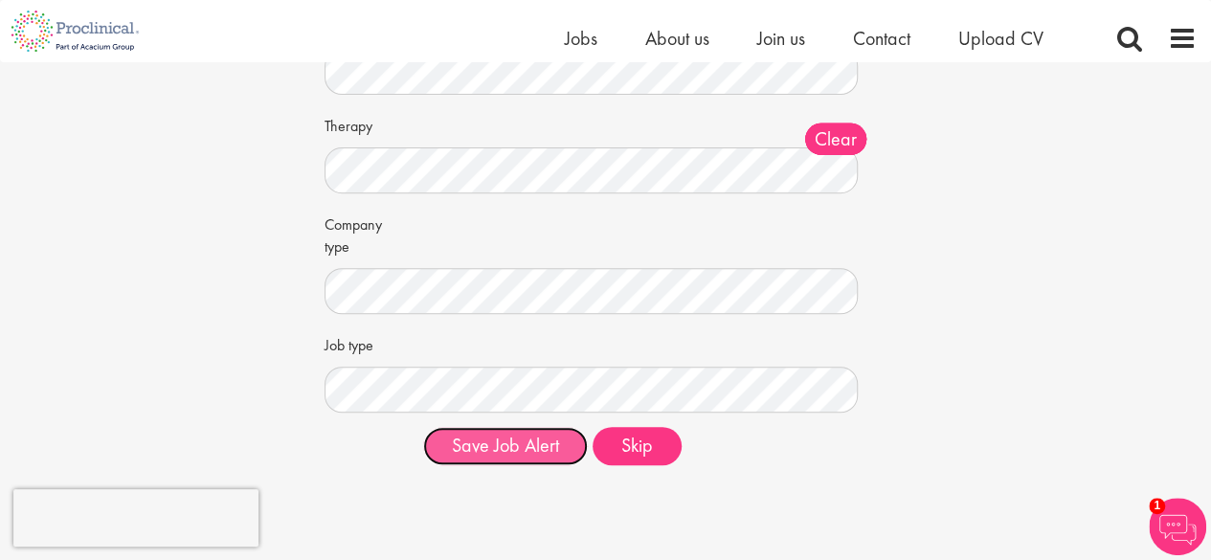
click at [515, 443] on button "Save Job Alert" at bounding box center [505, 446] width 165 height 38
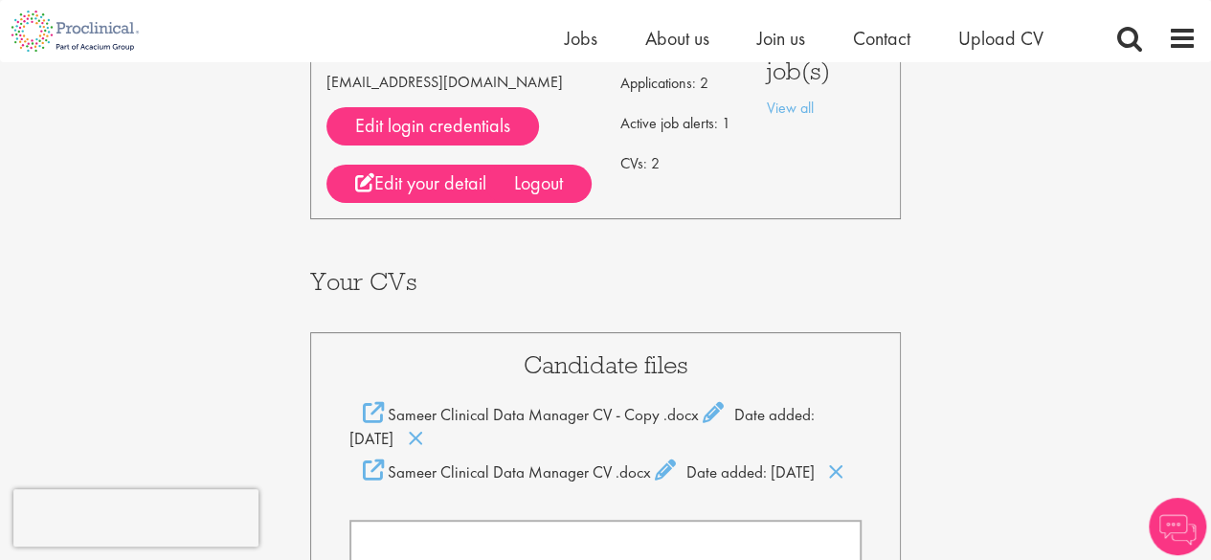
scroll to position [96, 0]
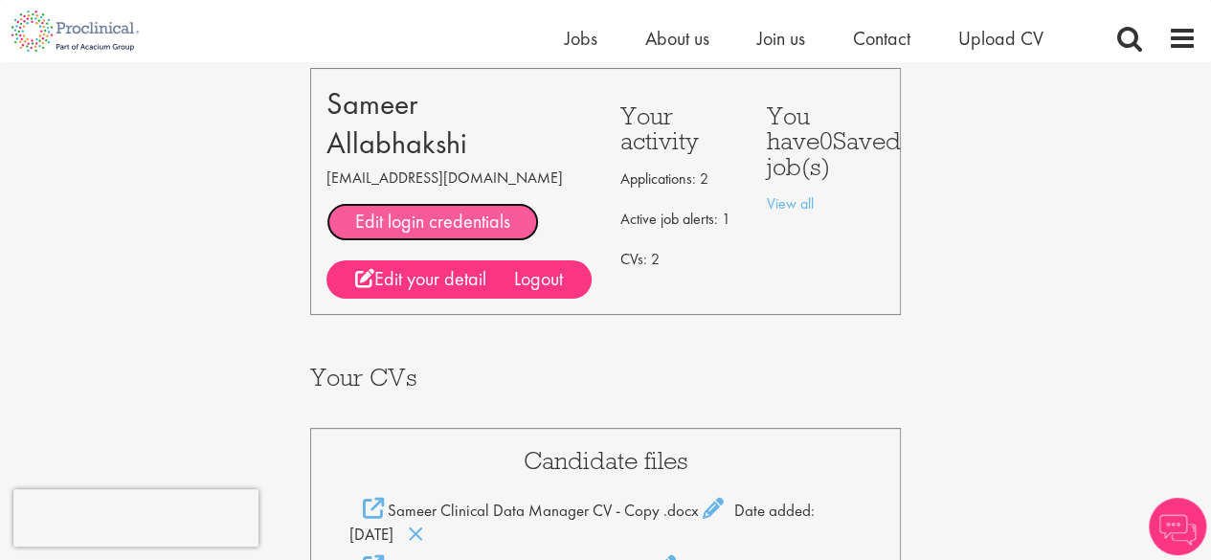
click at [438, 217] on link "Edit login credentials" at bounding box center [432, 222] width 212 height 38
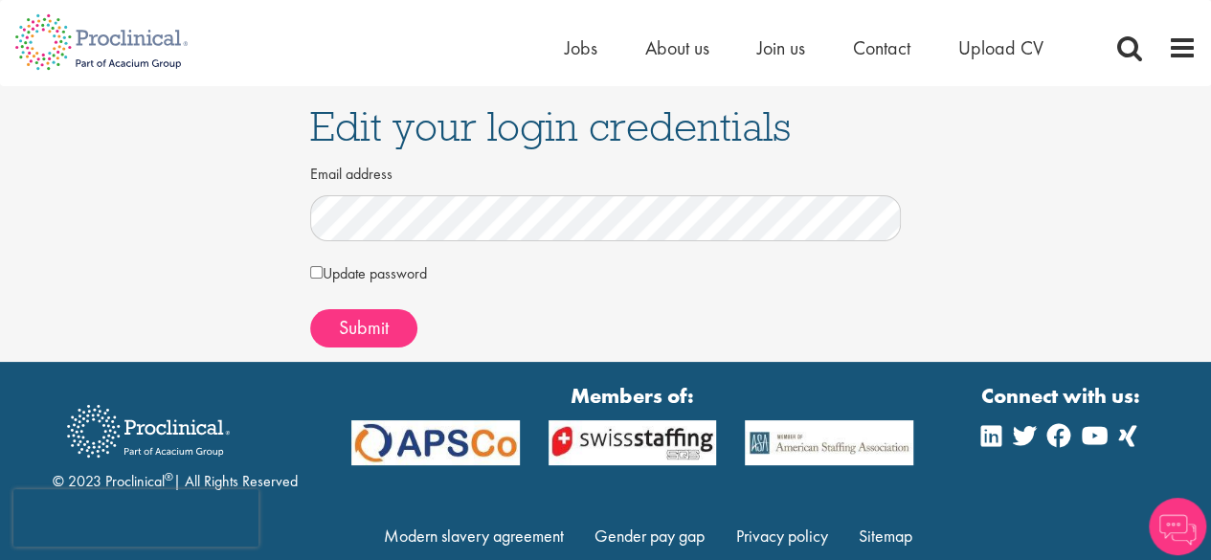
click at [379, 305] on form "Email address Update password Your current password Your new password" at bounding box center [605, 252] width 563 height 190
click at [368, 326] on span "Submit" at bounding box center [364, 327] width 50 height 25
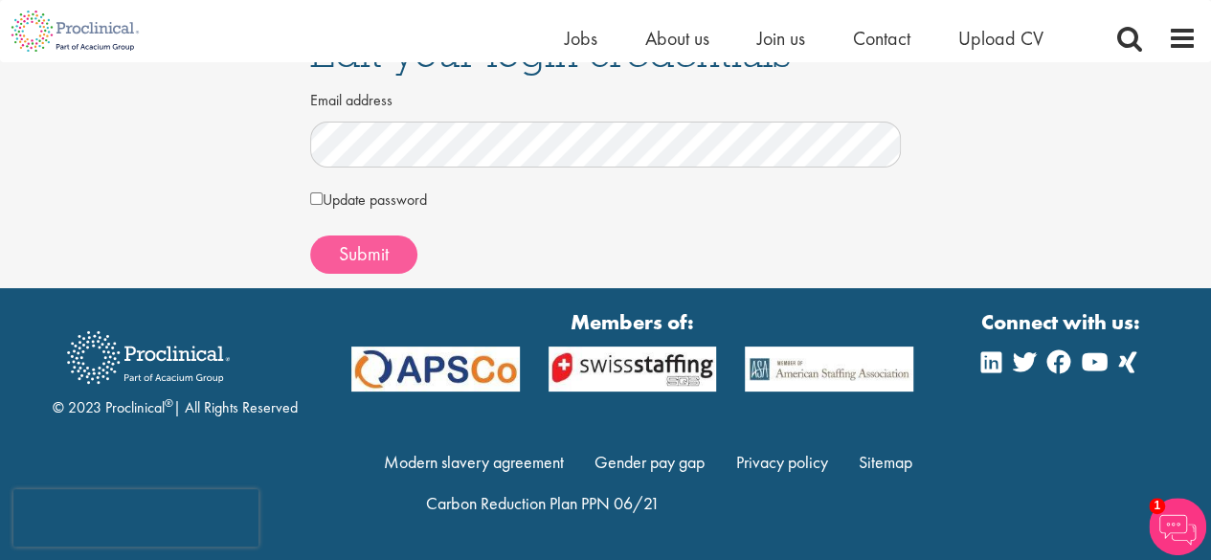
scroll to position [48, 0]
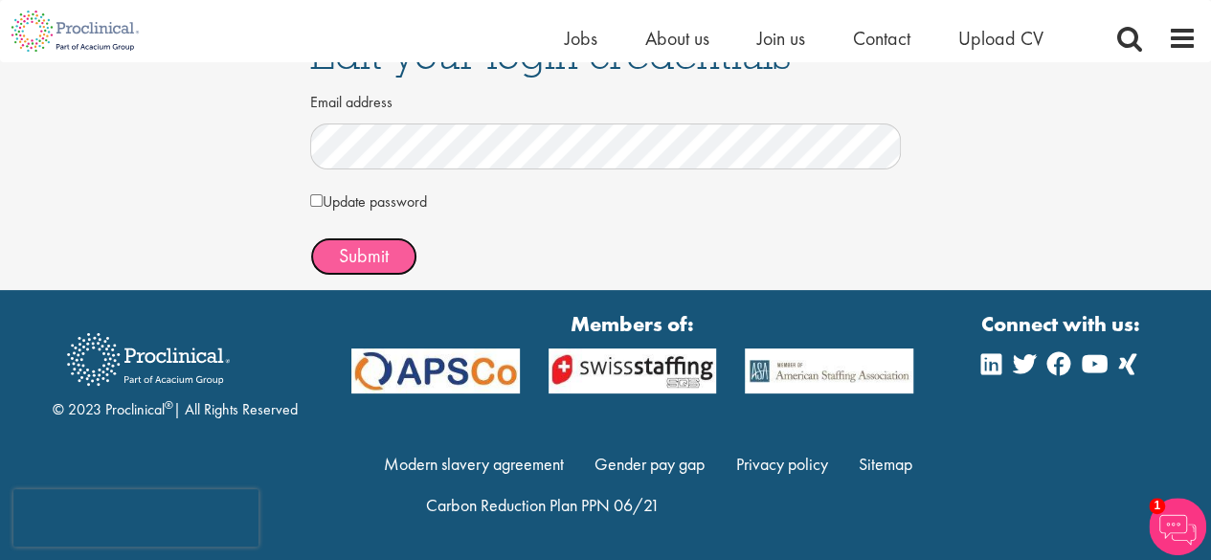
click at [359, 252] on span "Submit" at bounding box center [364, 255] width 50 height 25
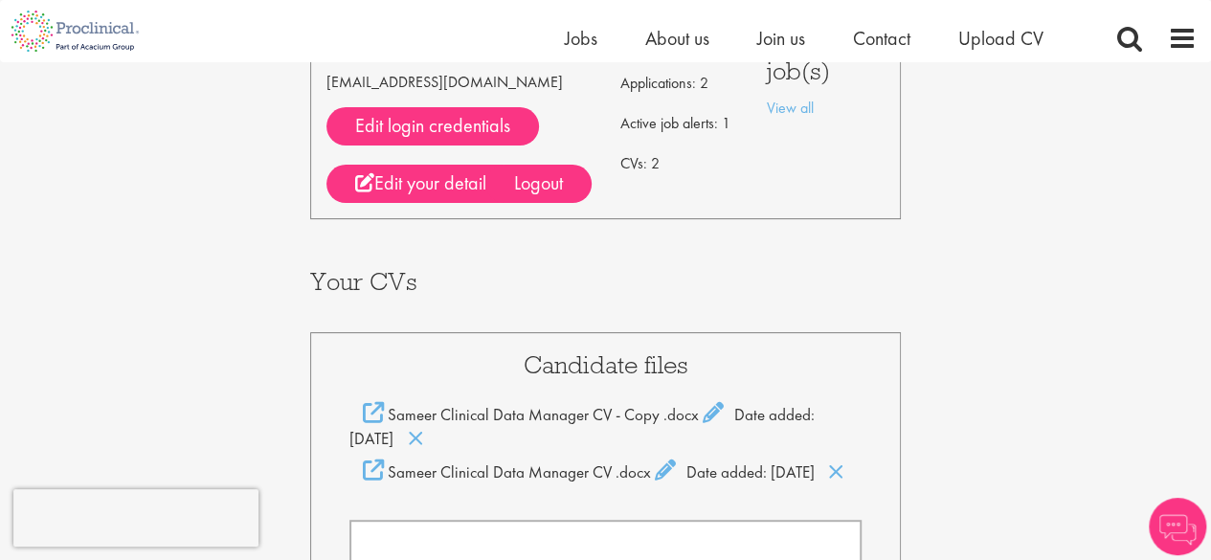
scroll to position [287, 0]
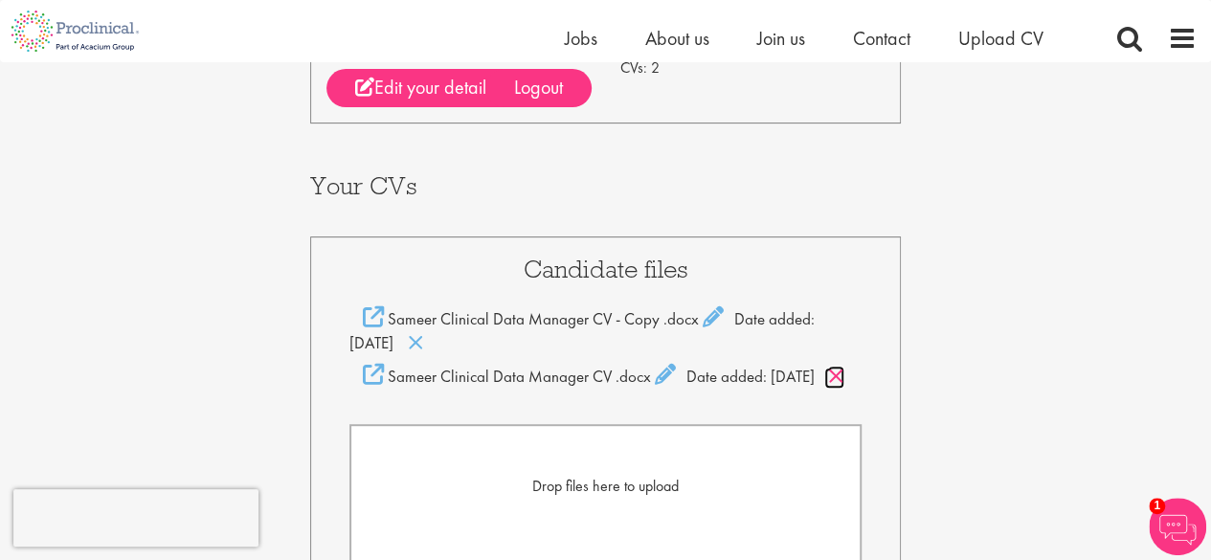
click at [828, 387] on icon at bounding box center [836, 376] width 16 height 21
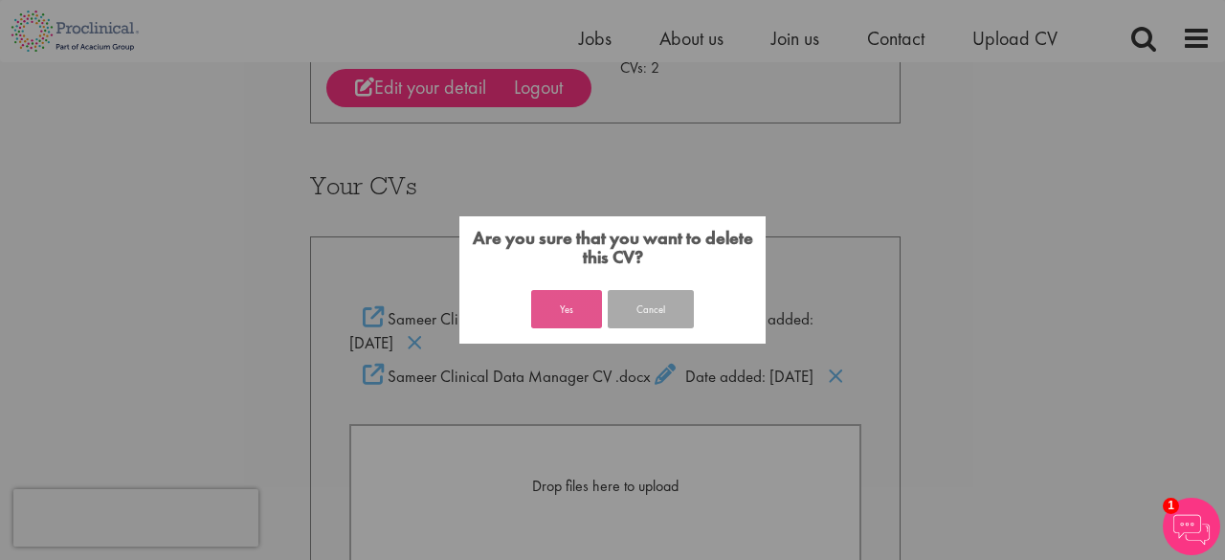
click at [573, 309] on button "Yes" at bounding box center [566, 309] width 71 height 38
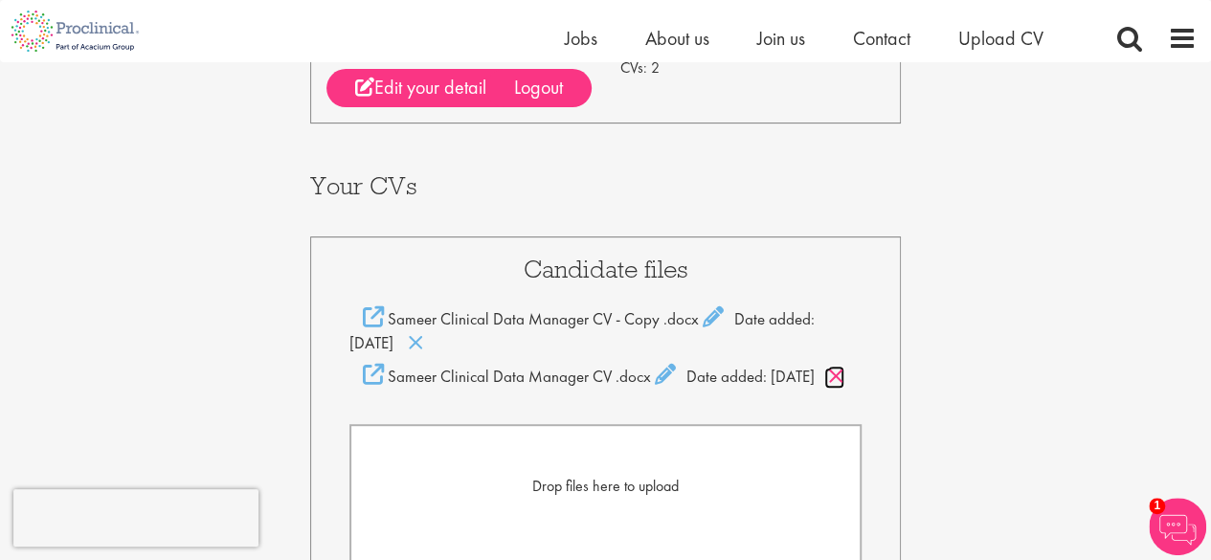
scroll to position [383, 0]
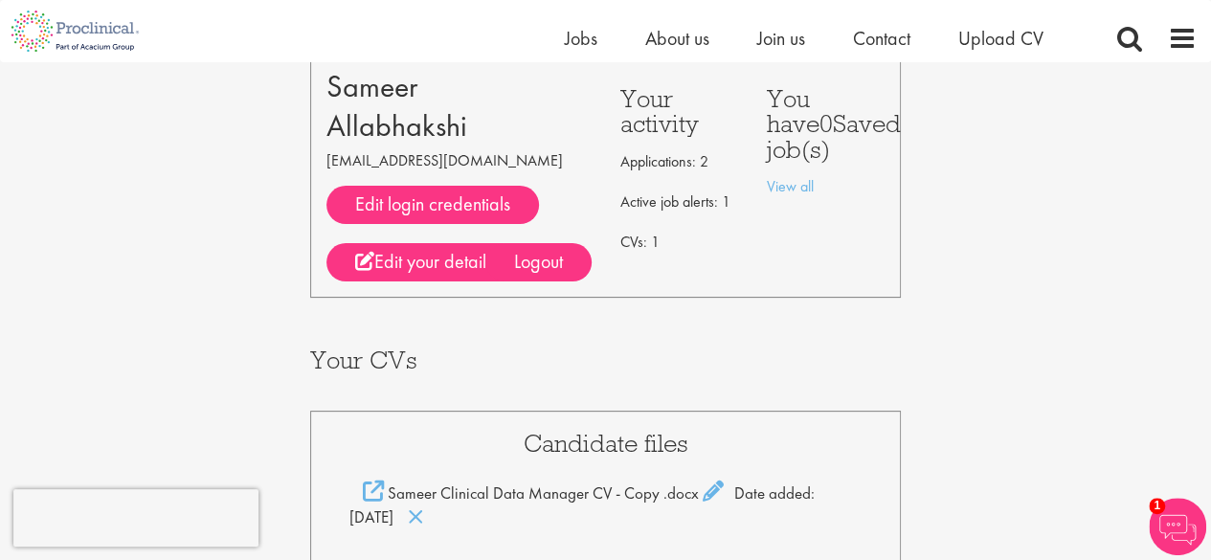
scroll to position [17, 0]
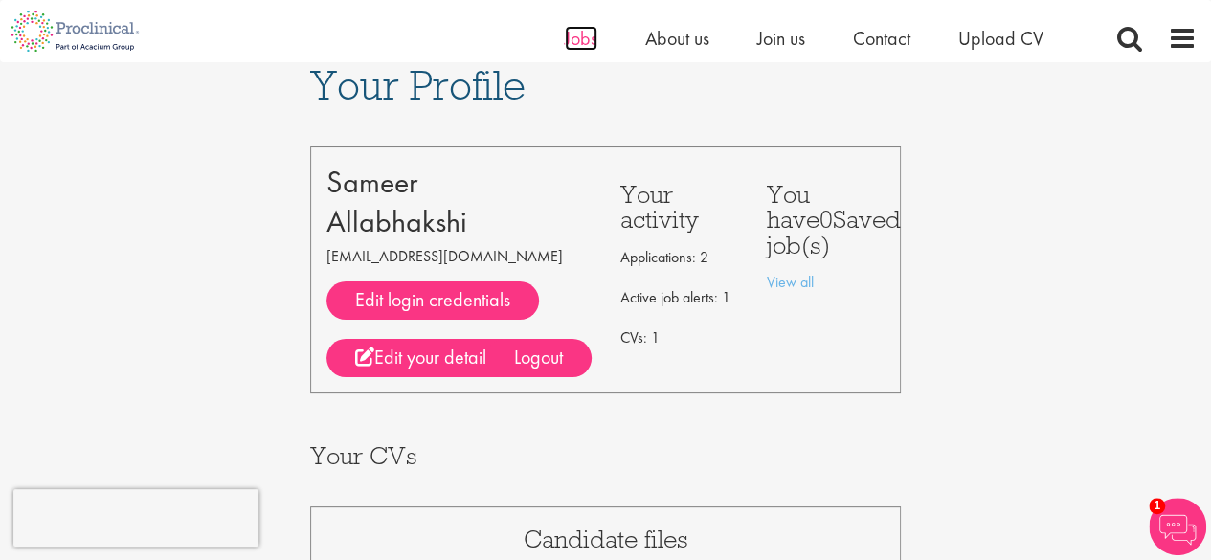
click at [579, 40] on span "Jobs" at bounding box center [581, 38] width 33 height 25
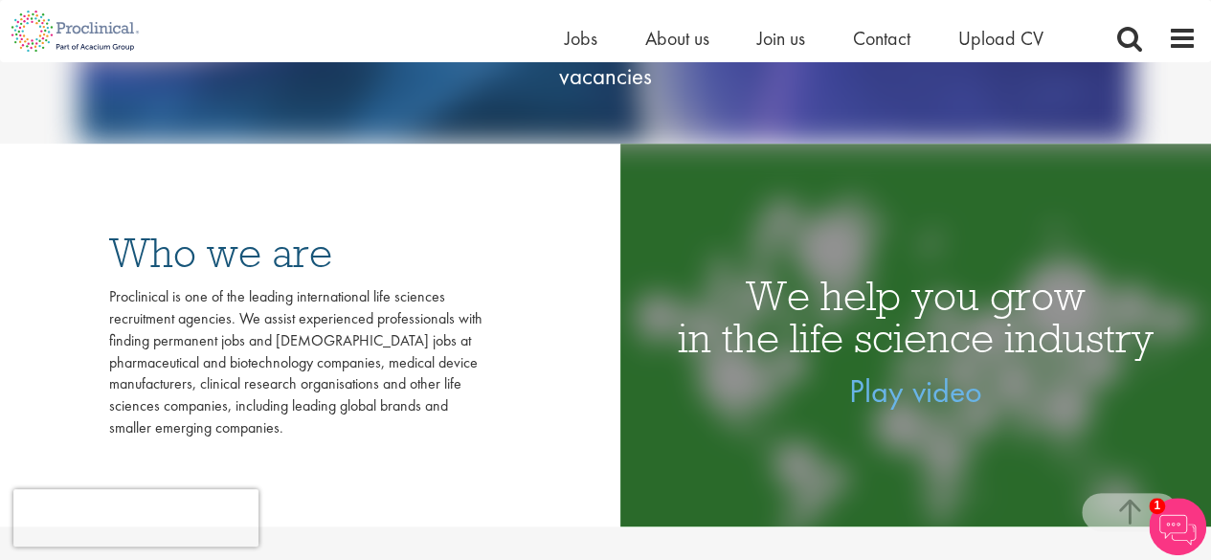
scroll to position [96, 0]
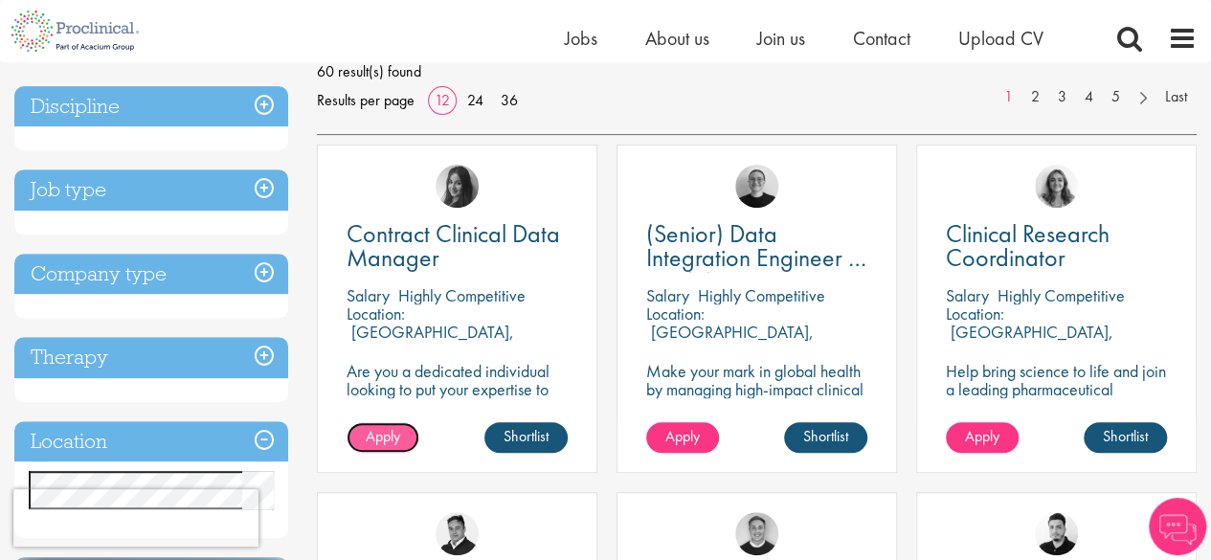
click at [392, 443] on span "Apply" at bounding box center [383, 436] width 34 height 20
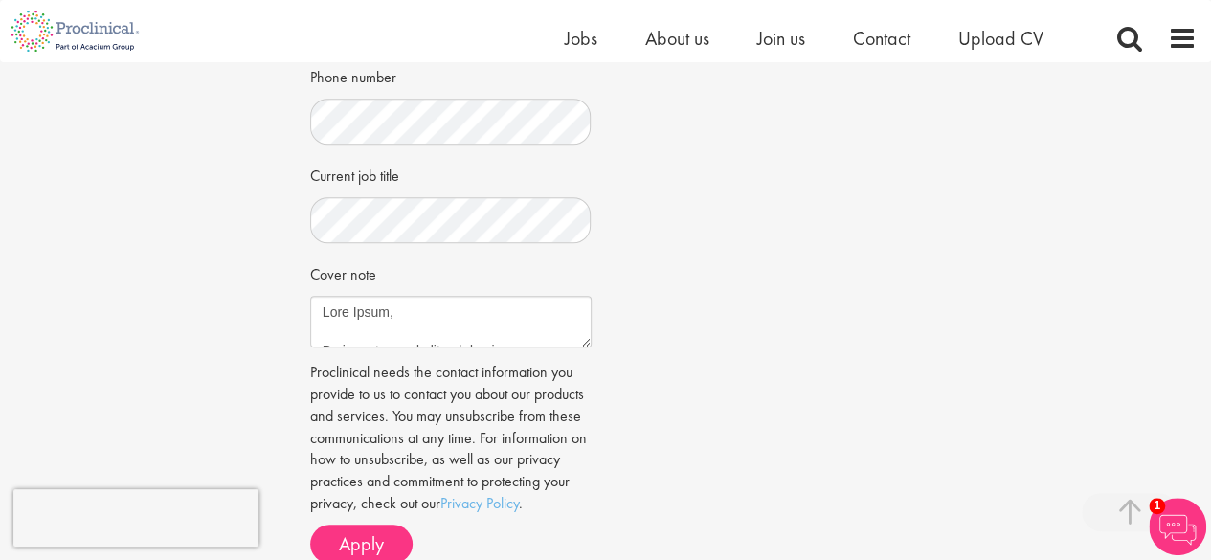
scroll to position [766, 0]
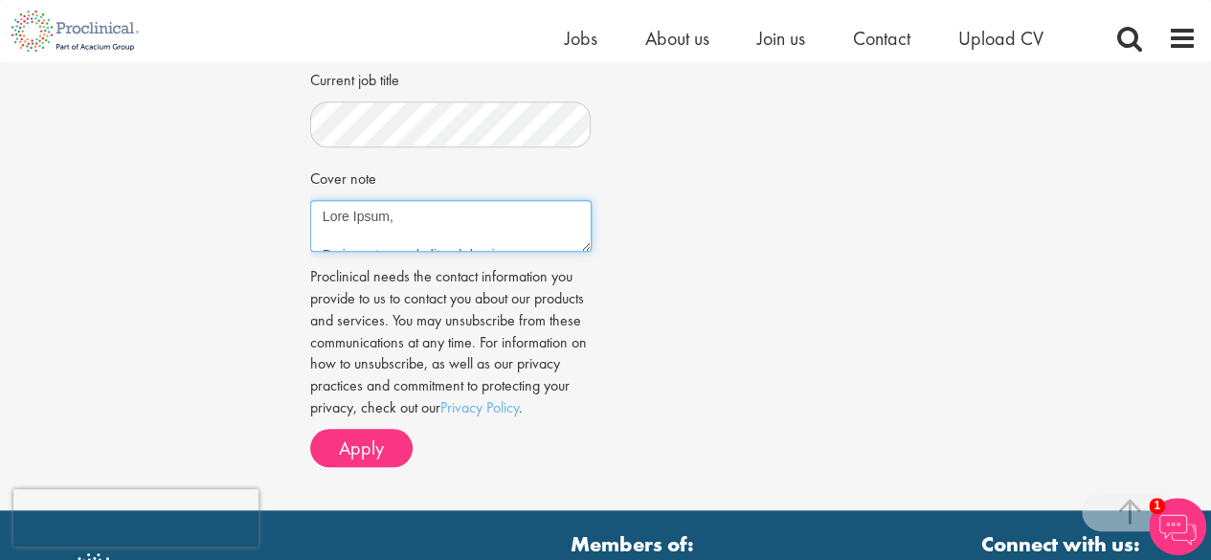
click at [375, 214] on textarea "Cover note" at bounding box center [450, 226] width 281 height 52
type textarea "Dear Recruier, I am writing to express my strong interest in the Contract Clini…"
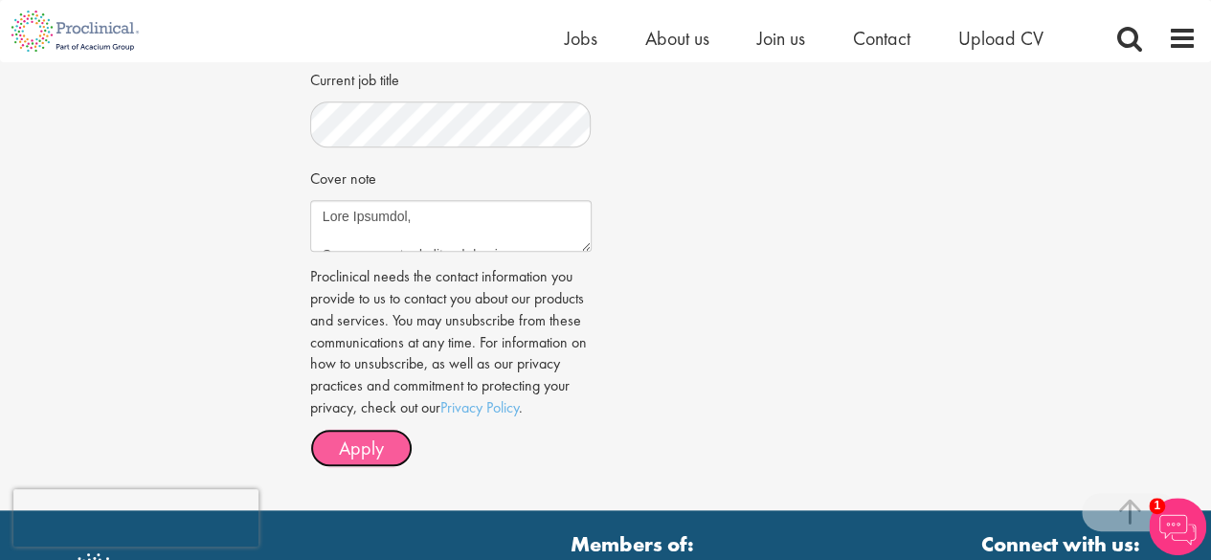
click at [400, 451] on button "Apply" at bounding box center [361, 448] width 102 height 38
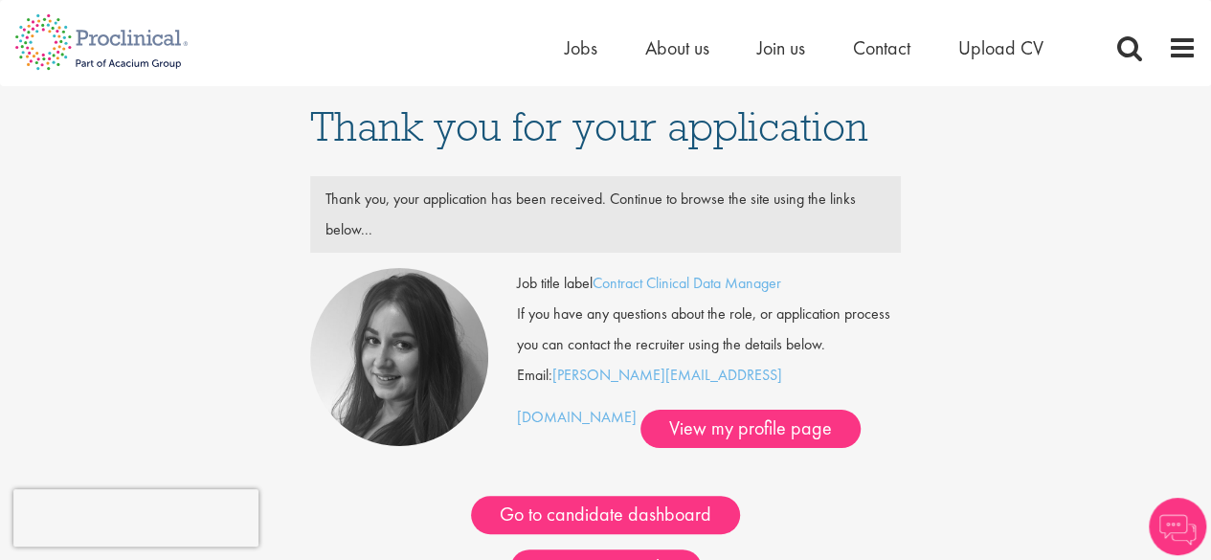
scroll to position [96, 0]
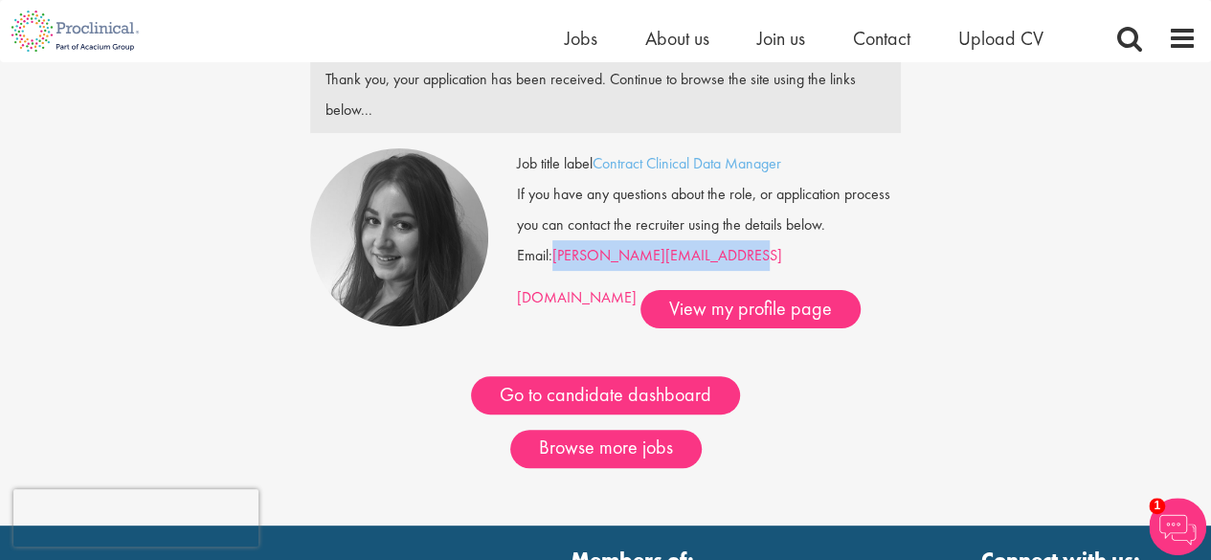
drag, startPoint x: 744, startPoint y: 261, endPoint x: 556, endPoint y: 261, distance: 187.6
click at [556, 261] on div "Job title label Contract Clinical Data Manager If you have any questions about …" at bounding box center [709, 238] width 385 height 180
copy link "[PERSON_NAME][EMAIL_ADDRESS][DOMAIN_NAME]"
